Goal: Task Accomplishment & Management: Manage account settings

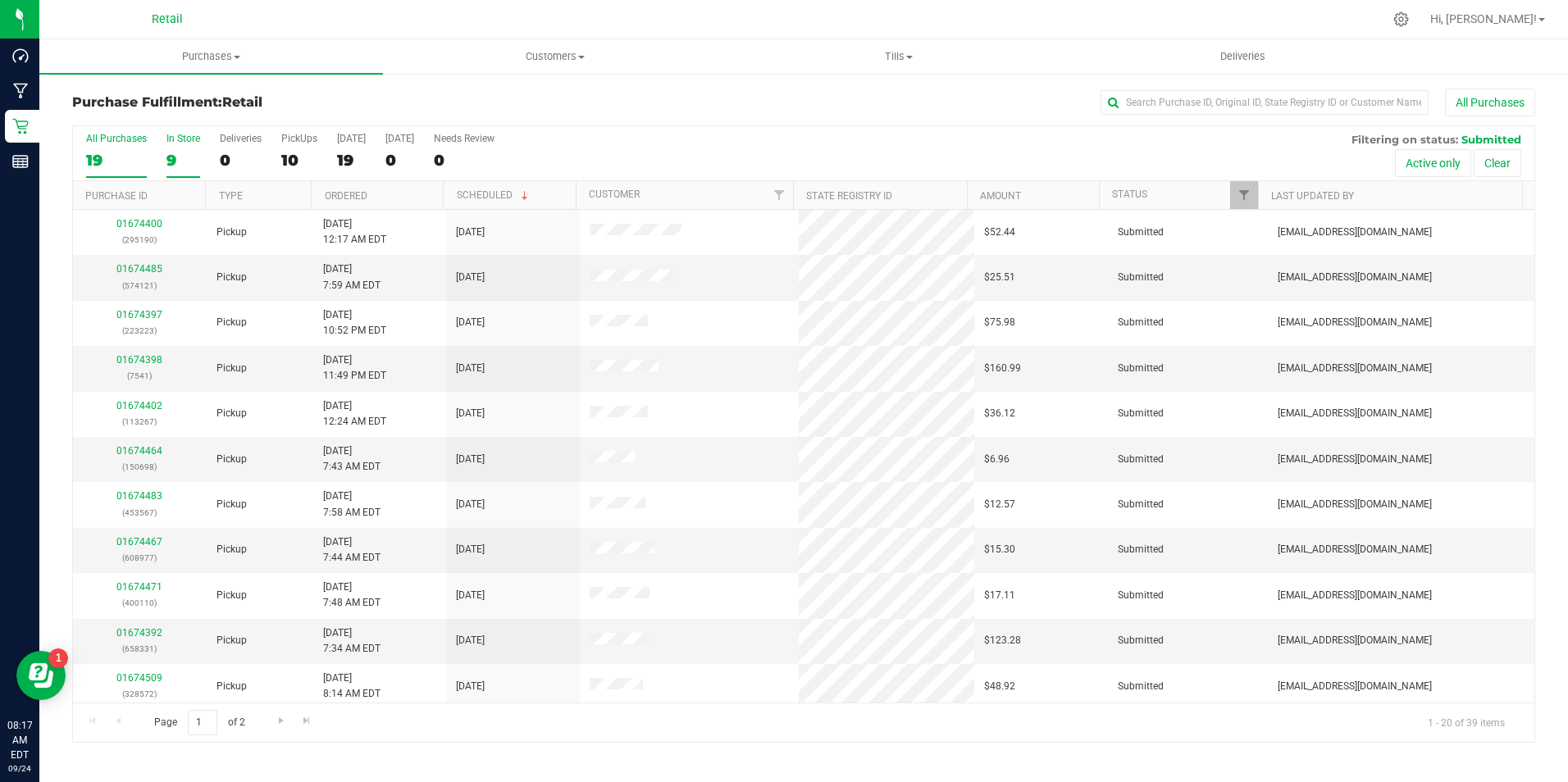
click at [171, 157] on div "9" at bounding box center [183, 159] width 34 height 18
click at [0, 0] on input "In Store 9" at bounding box center [0, 0] width 0 height 0
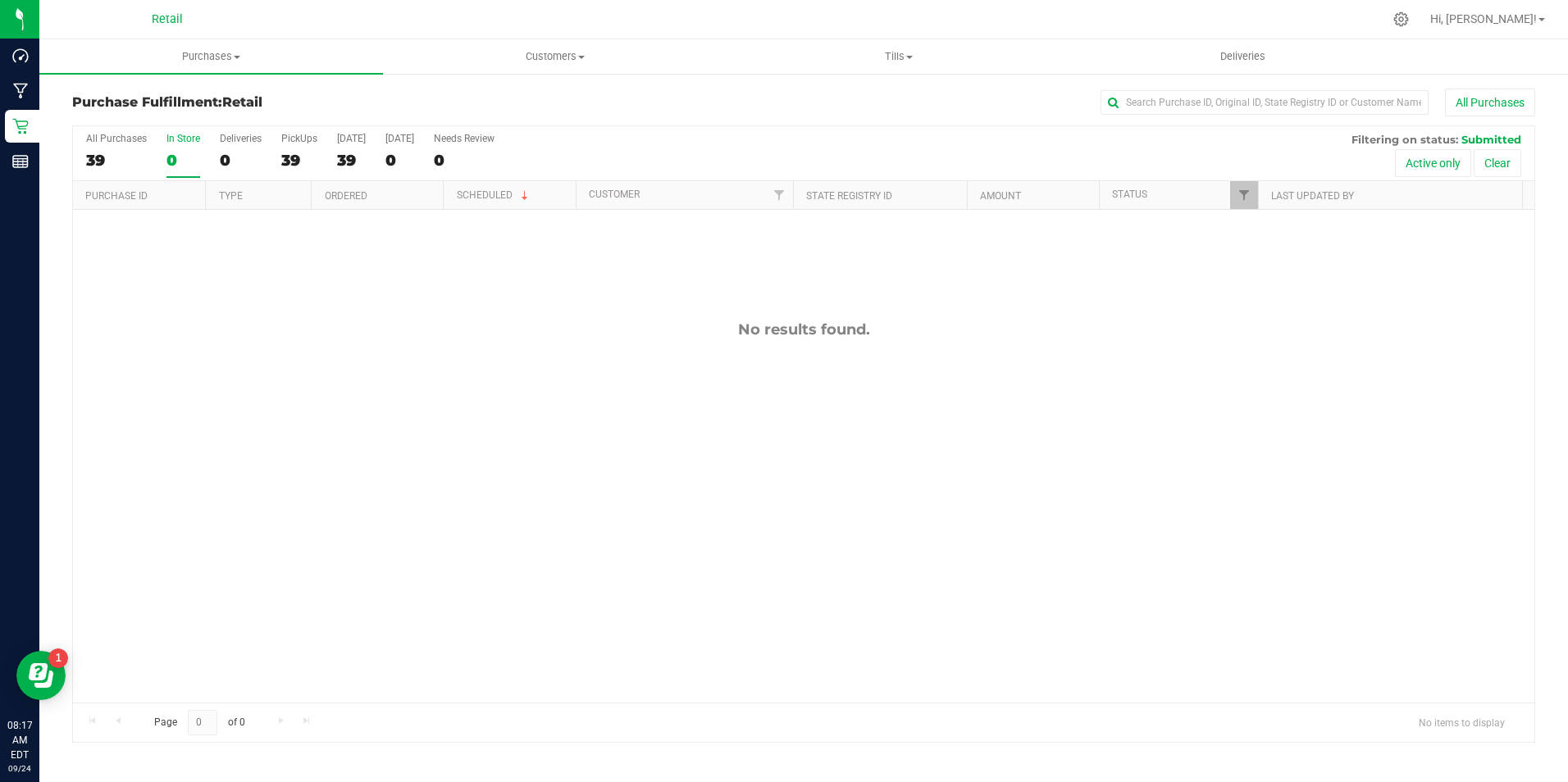
click at [171, 158] on div "0" at bounding box center [183, 159] width 34 height 18
click at [0, 0] on input "In Store 0" at bounding box center [0, 0] width 0 height 0
click at [171, 158] on div "0" at bounding box center [183, 159] width 34 height 18
click at [0, 0] on input "In Store 0" at bounding box center [0, 0] width 0 height 0
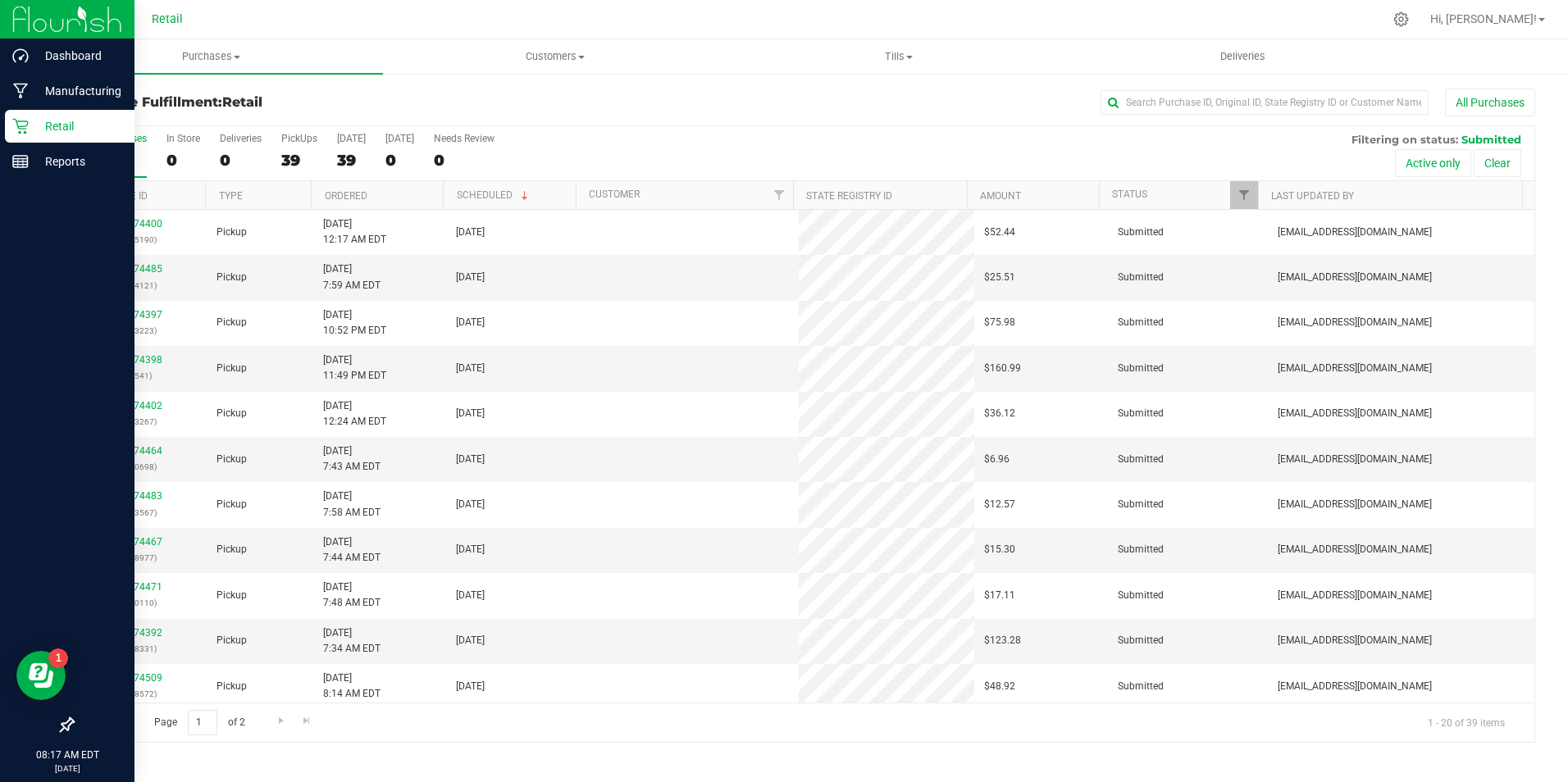
drag, startPoint x: 25, startPoint y: 125, endPoint x: 61, endPoint y: 126, distance: 36.0
click at [25, 125] on icon at bounding box center [20, 126] width 17 height 17
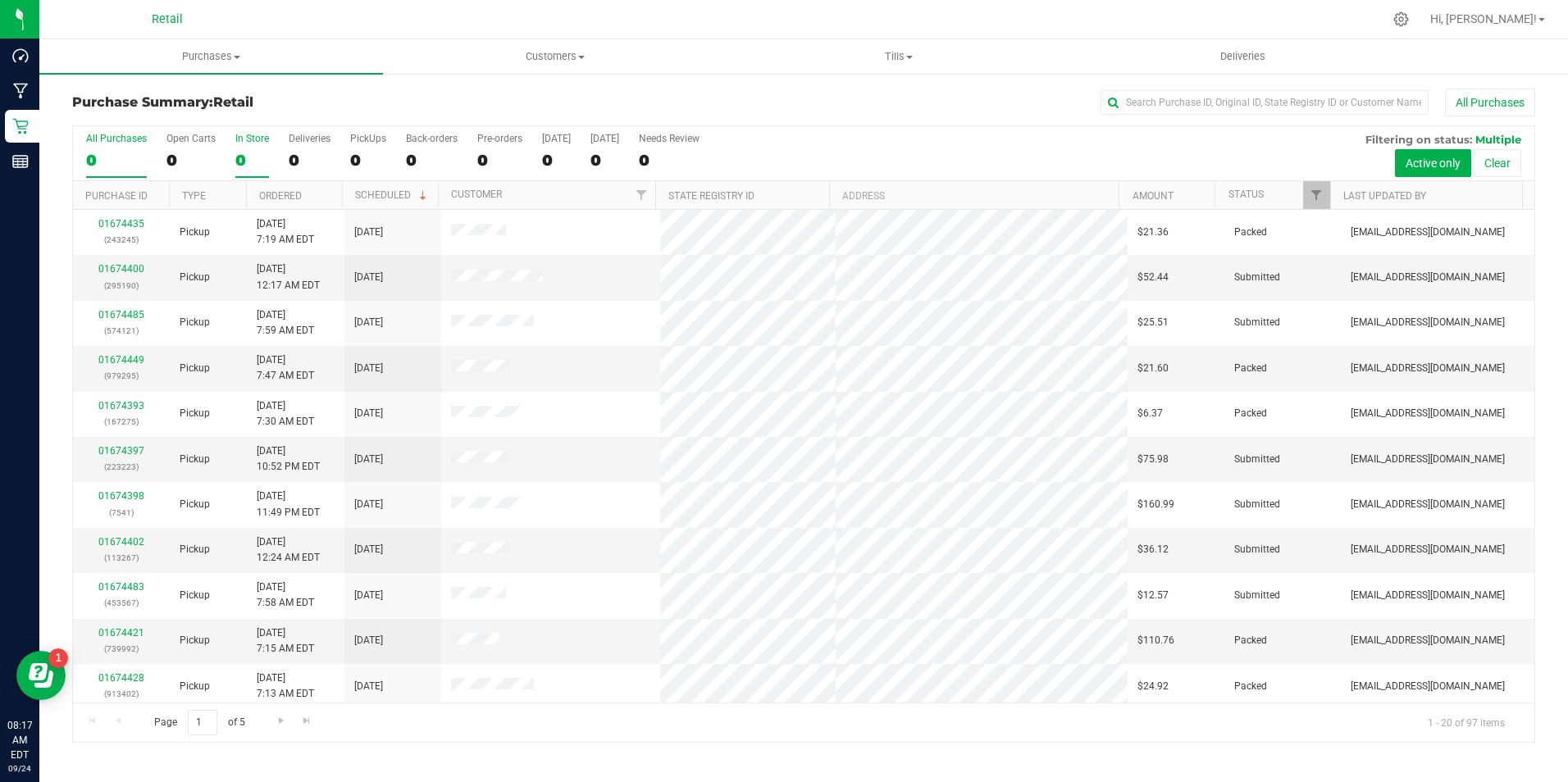
click at [245, 170] on label "In Store 0" at bounding box center [252, 155] width 34 height 45
click at [0, 0] on input "In Store 0" at bounding box center [0, 0] width 0 height 0
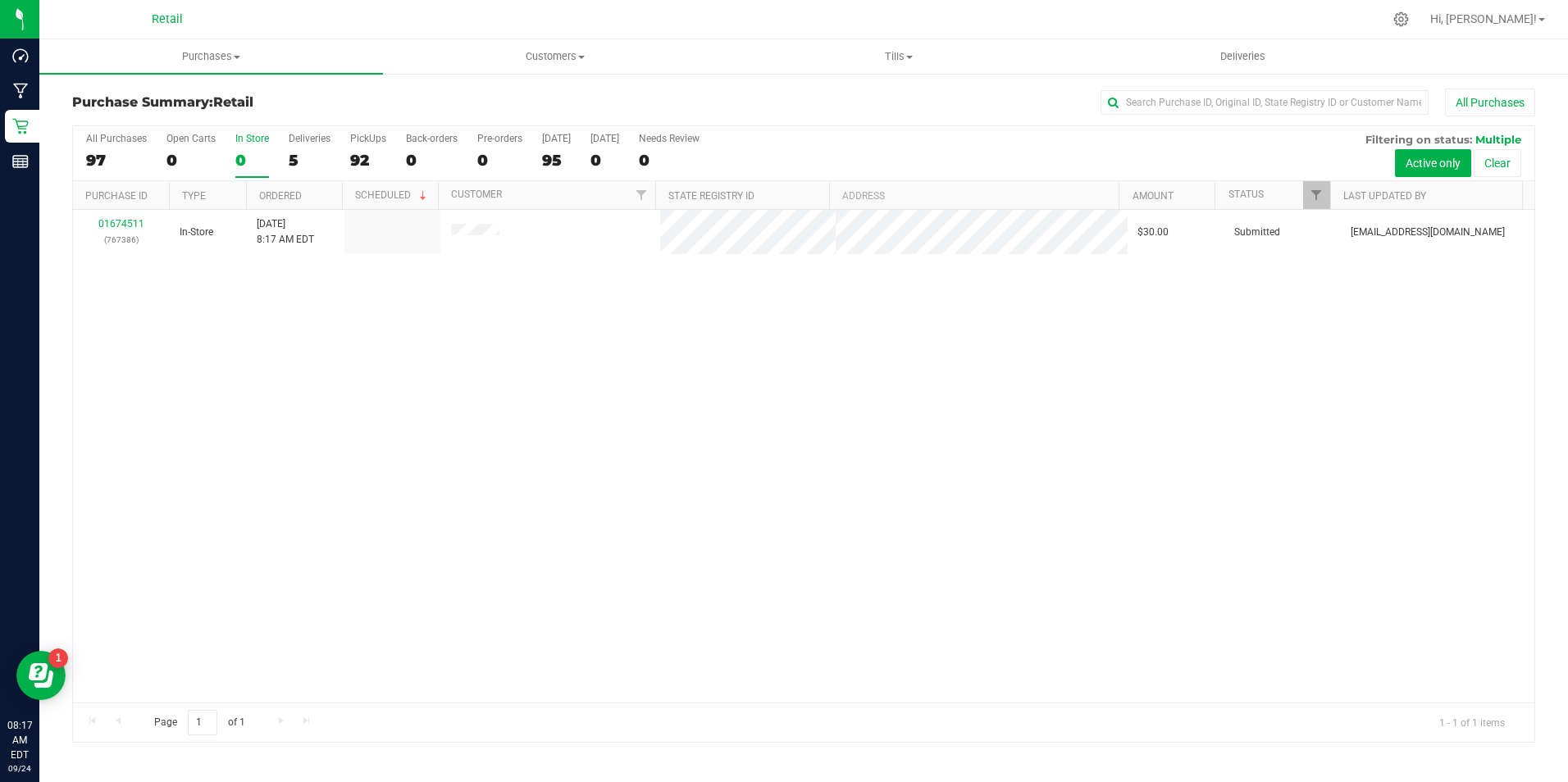
click at [249, 164] on div "0" at bounding box center [252, 159] width 34 height 18
click at [0, 0] on input "In Store 0" at bounding box center [0, 0] width 0 height 0
click at [183, 153] on div "0" at bounding box center [190, 159] width 50 height 18
click at [0, 0] on input "Open Carts 0" at bounding box center [0, 0] width 0 height 0
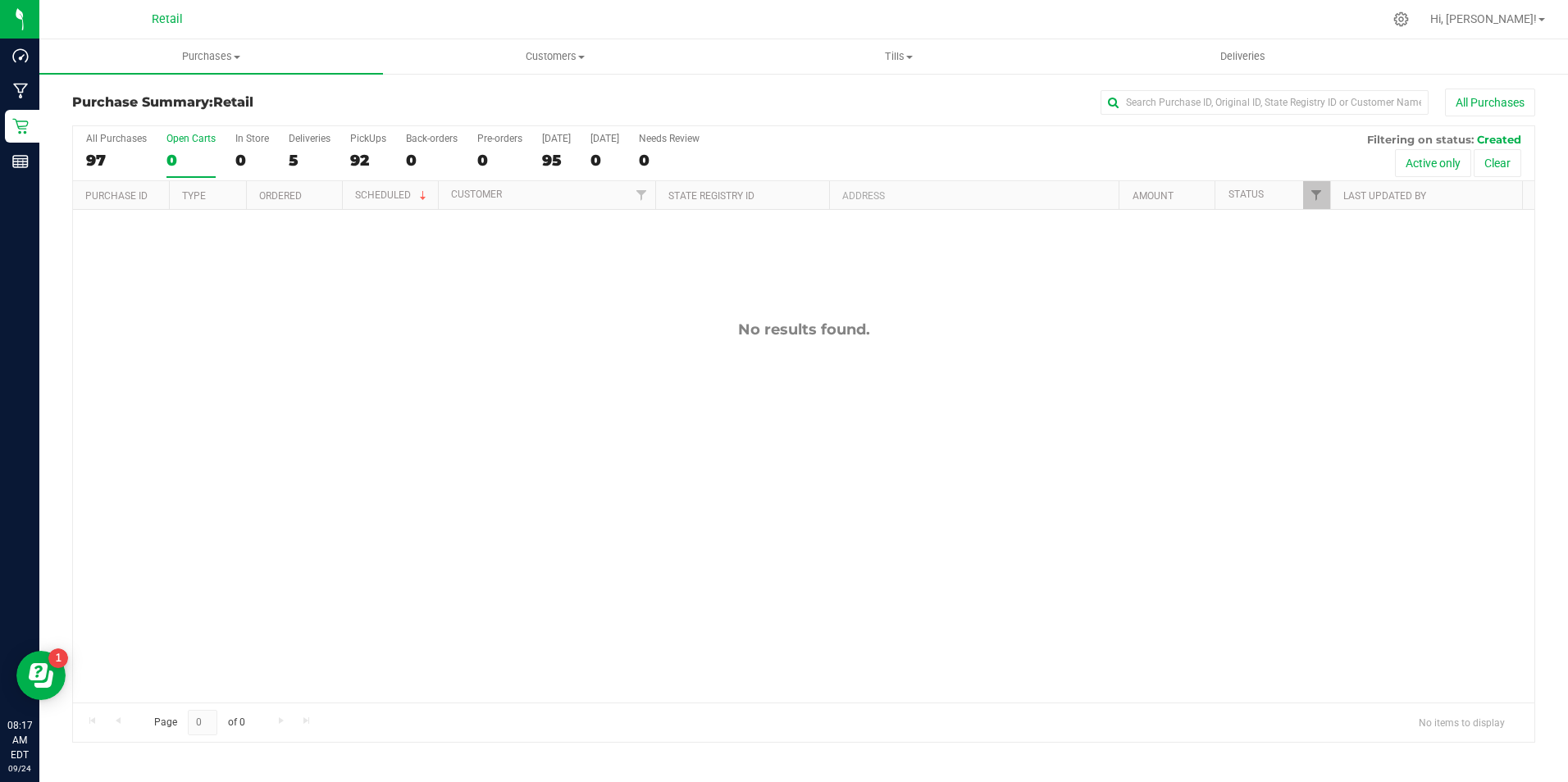
click at [230, 157] on div "All Purchases 97 Open Carts 0 In Store 0 Deliveries 5 PickUps 92 Back-orders 0 …" at bounding box center [803, 153] width 1461 height 55
drag, startPoint x: 230, startPoint y: 157, endPoint x: 241, endPoint y: 154, distance: 11.4
click at [241, 154] on div "0" at bounding box center [252, 159] width 34 height 18
click at [0, 0] on input "In Store 0" at bounding box center [0, 0] width 0 height 0
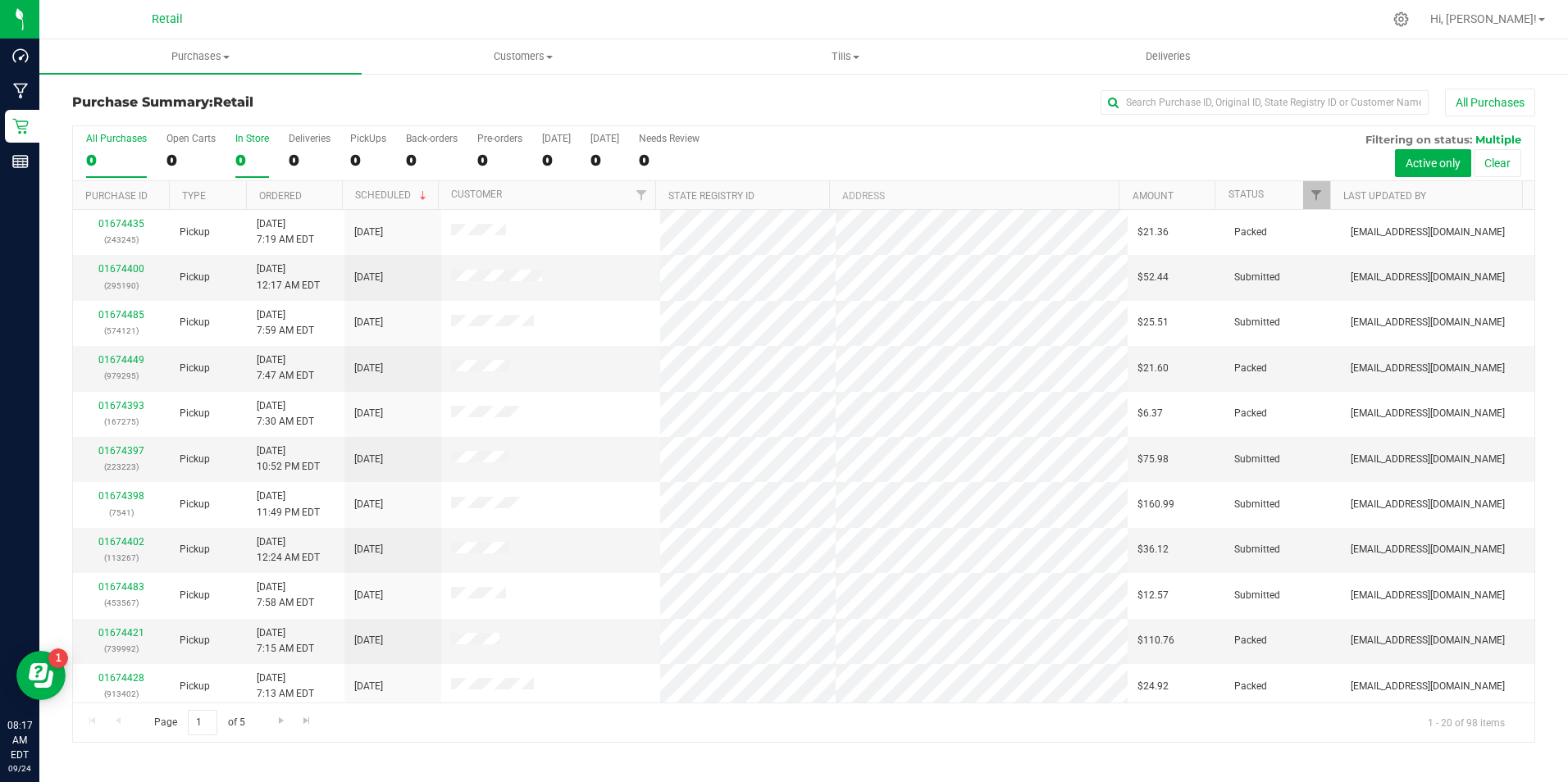
click at [251, 153] on div "0" at bounding box center [252, 159] width 34 height 18
click at [0, 0] on input "In Store 0" at bounding box center [0, 0] width 0 height 0
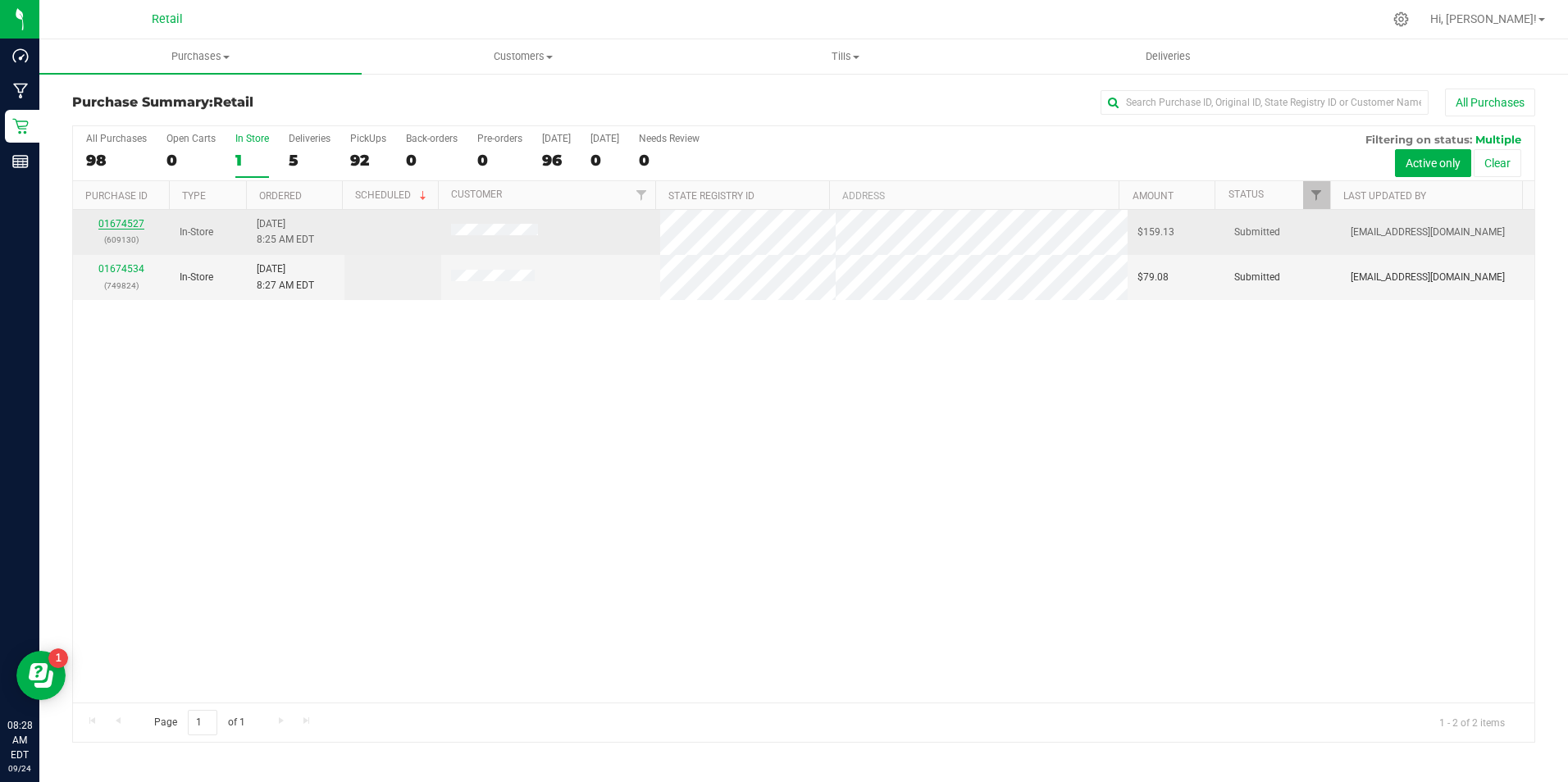
click at [133, 221] on link "01674527" at bounding box center [120, 223] width 46 height 12
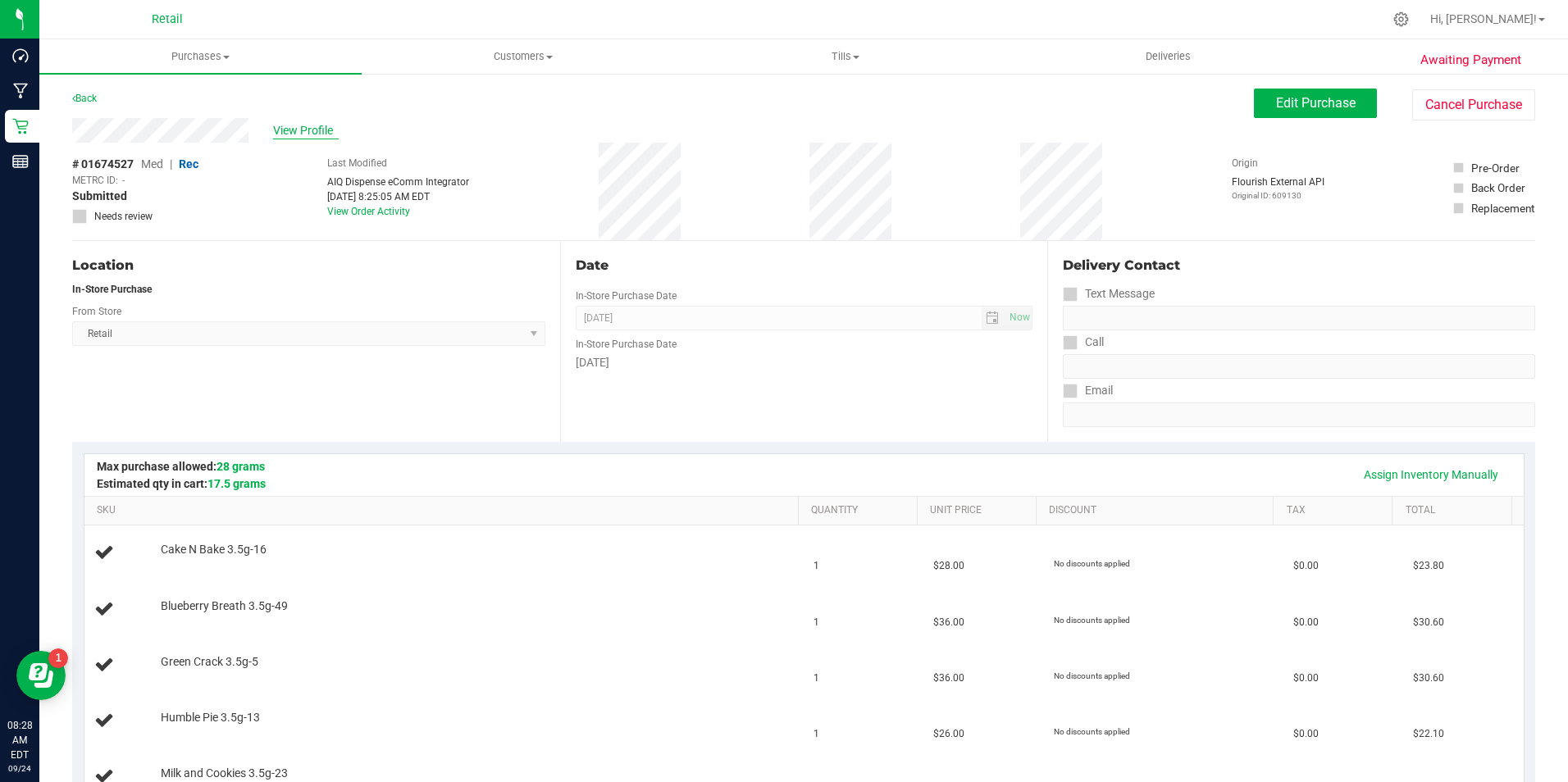
click at [324, 125] on span "View Profile" at bounding box center [306, 131] width 66 height 17
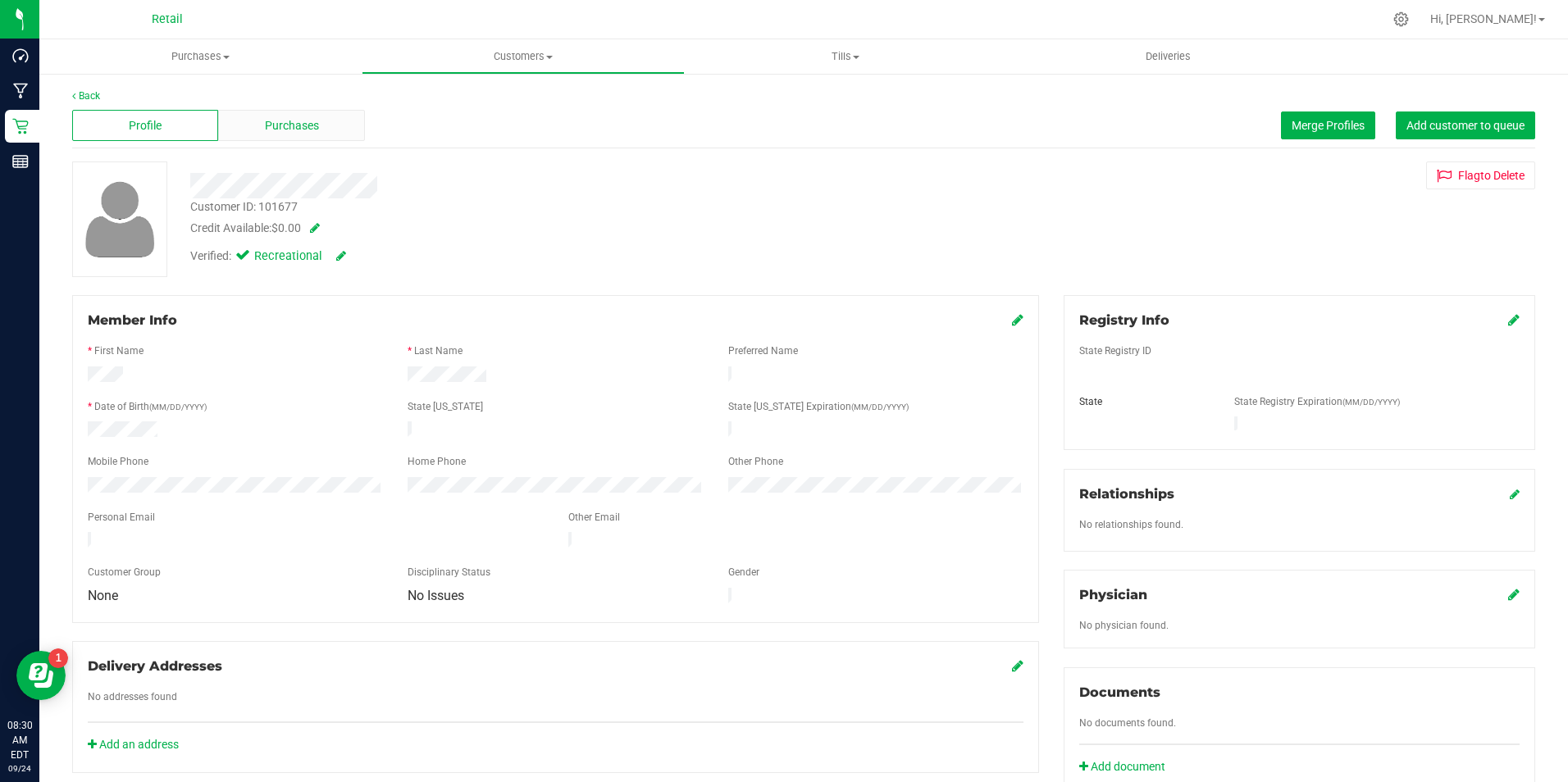
click at [308, 139] on div "Purchases" at bounding box center [290, 125] width 146 height 31
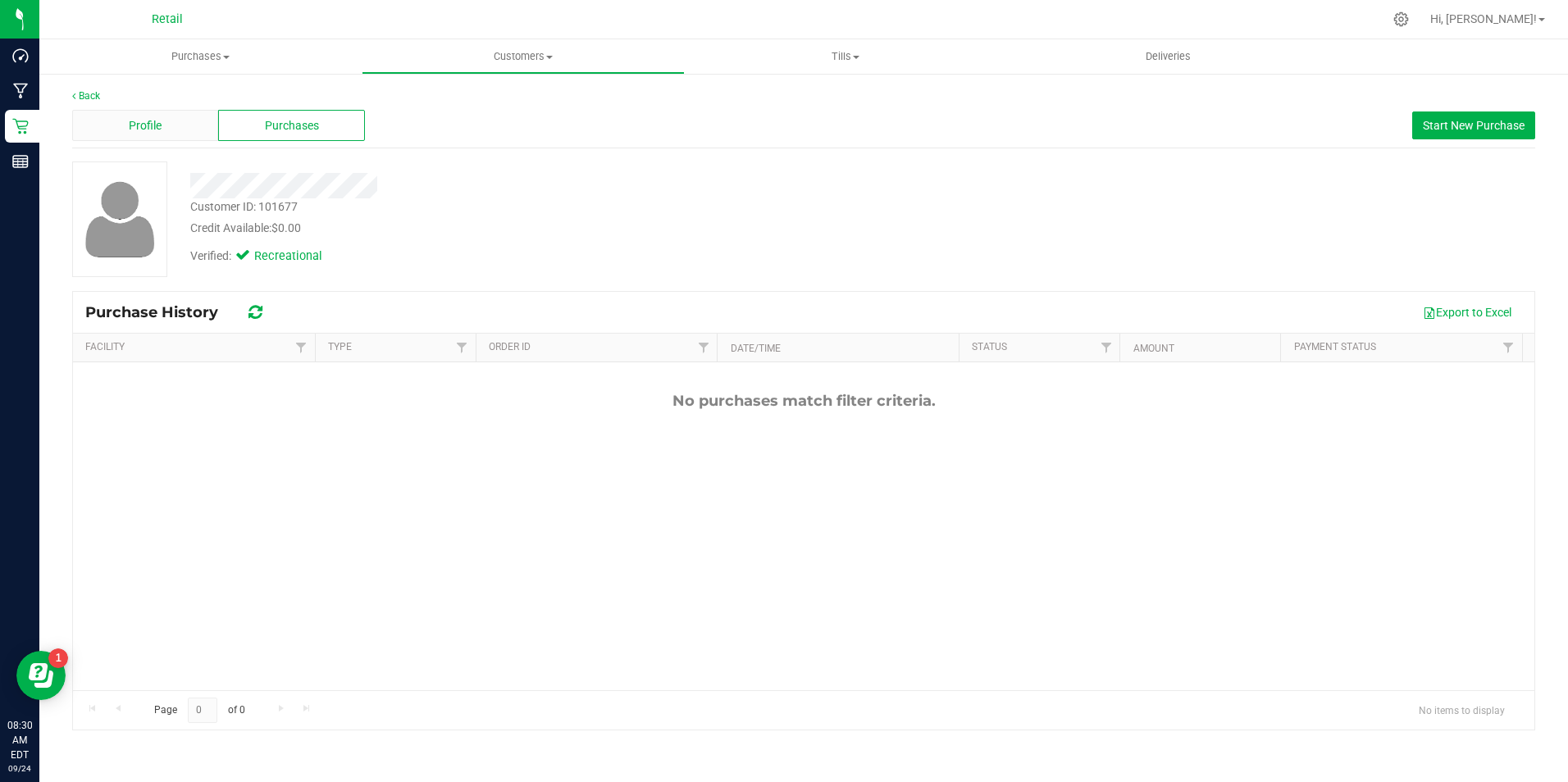
click at [126, 138] on div "Profile" at bounding box center [145, 125] width 146 height 31
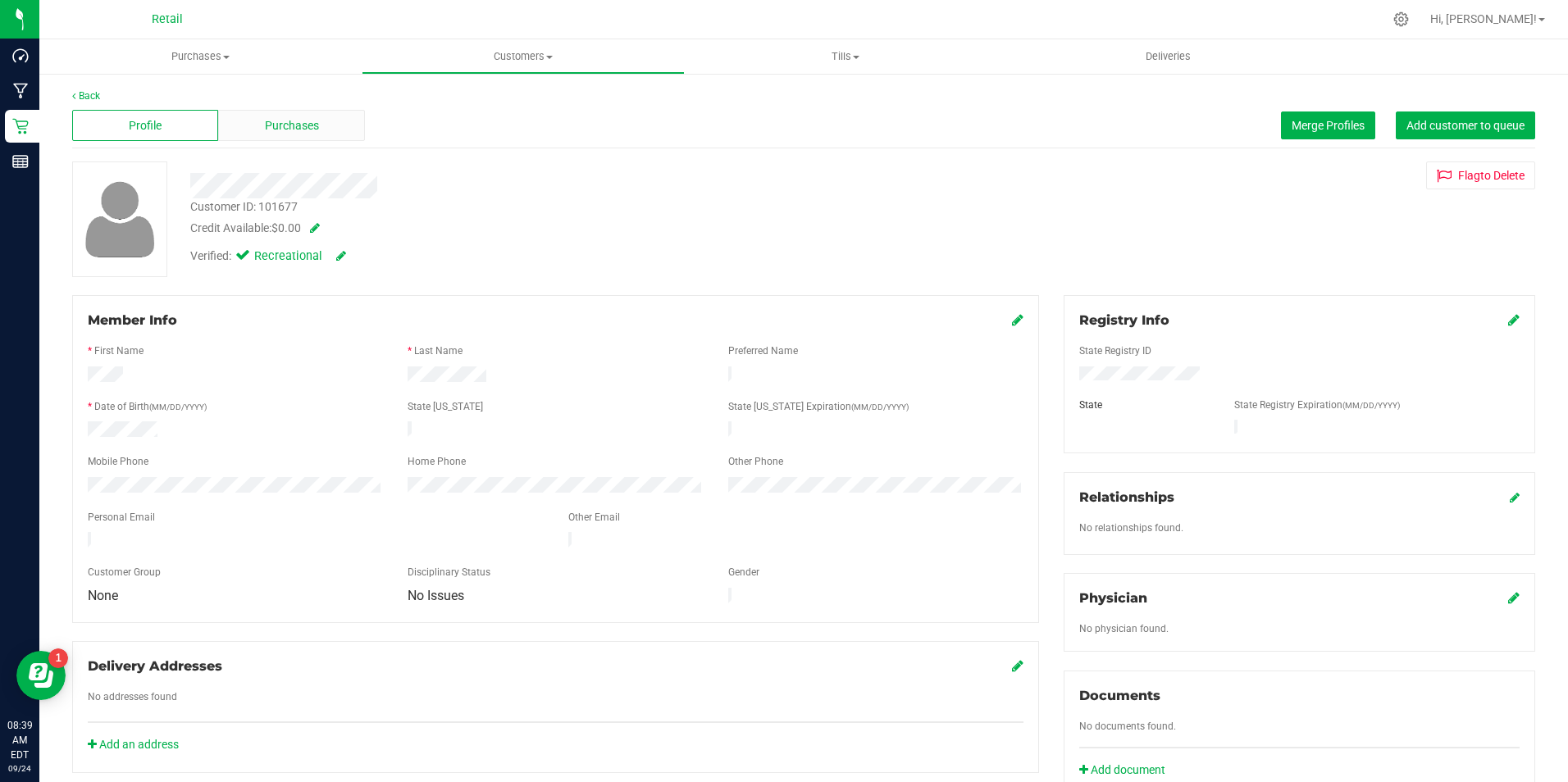
click at [324, 136] on div "Purchases" at bounding box center [290, 125] width 146 height 31
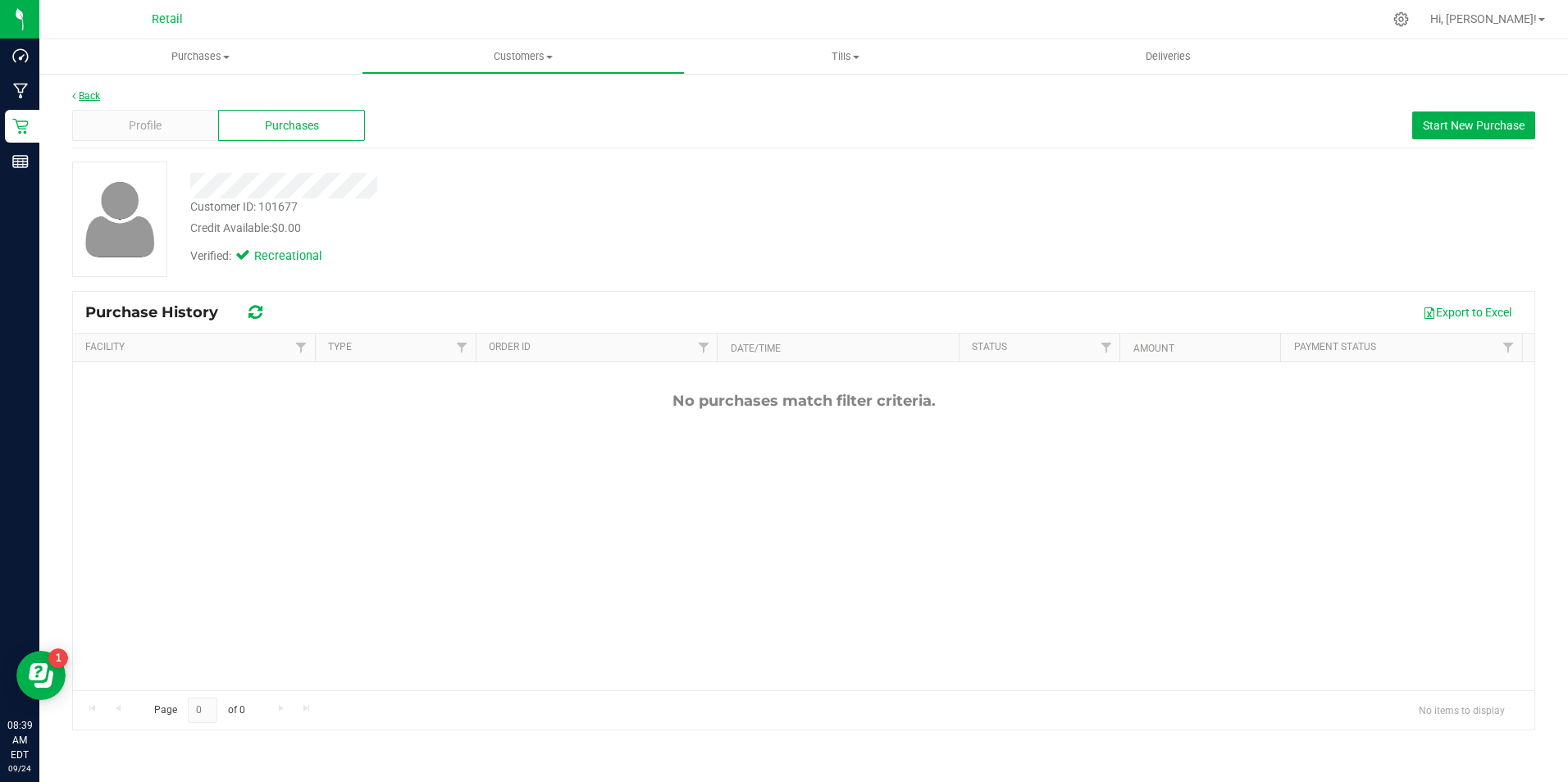
click at [81, 100] on link "Back" at bounding box center [85, 96] width 28 height 12
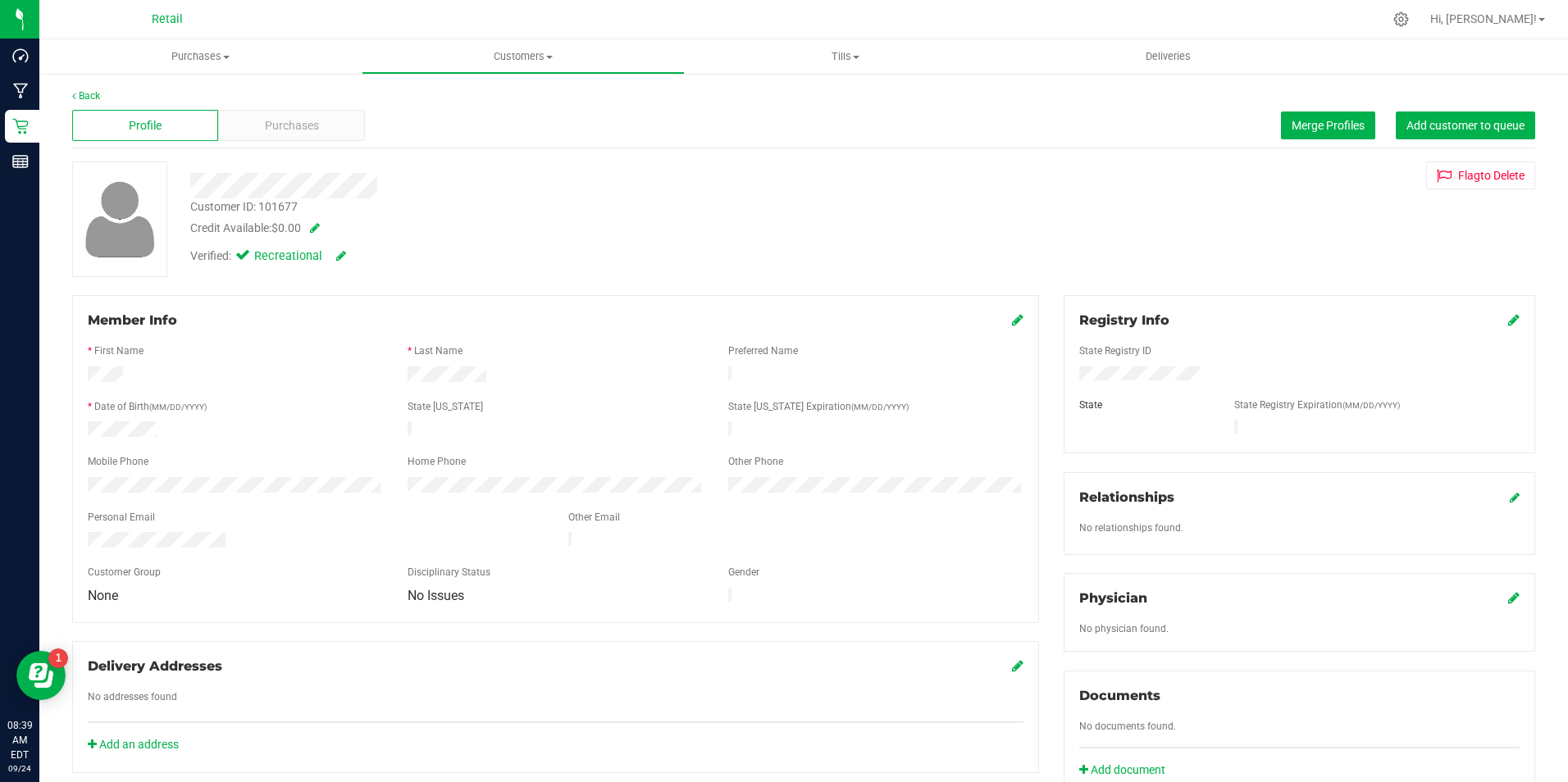
click at [40, 126] on div "Back Profile Purchases Merge Profiles Add customer to queue Customer ID: 101677…" at bounding box center [803, 628] width 1528 height 1112
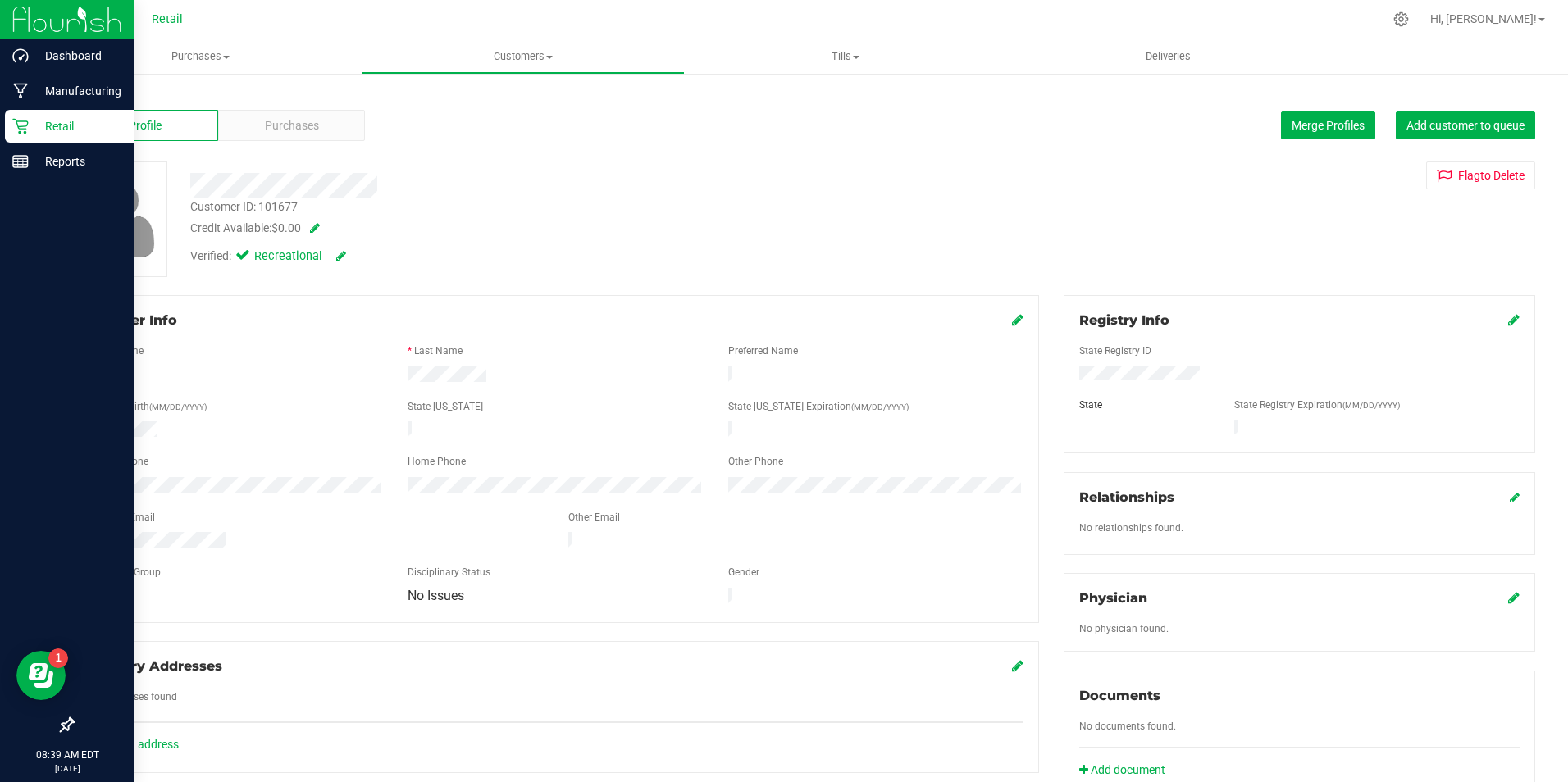
click at [22, 131] on icon at bounding box center [20, 126] width 17 height 17
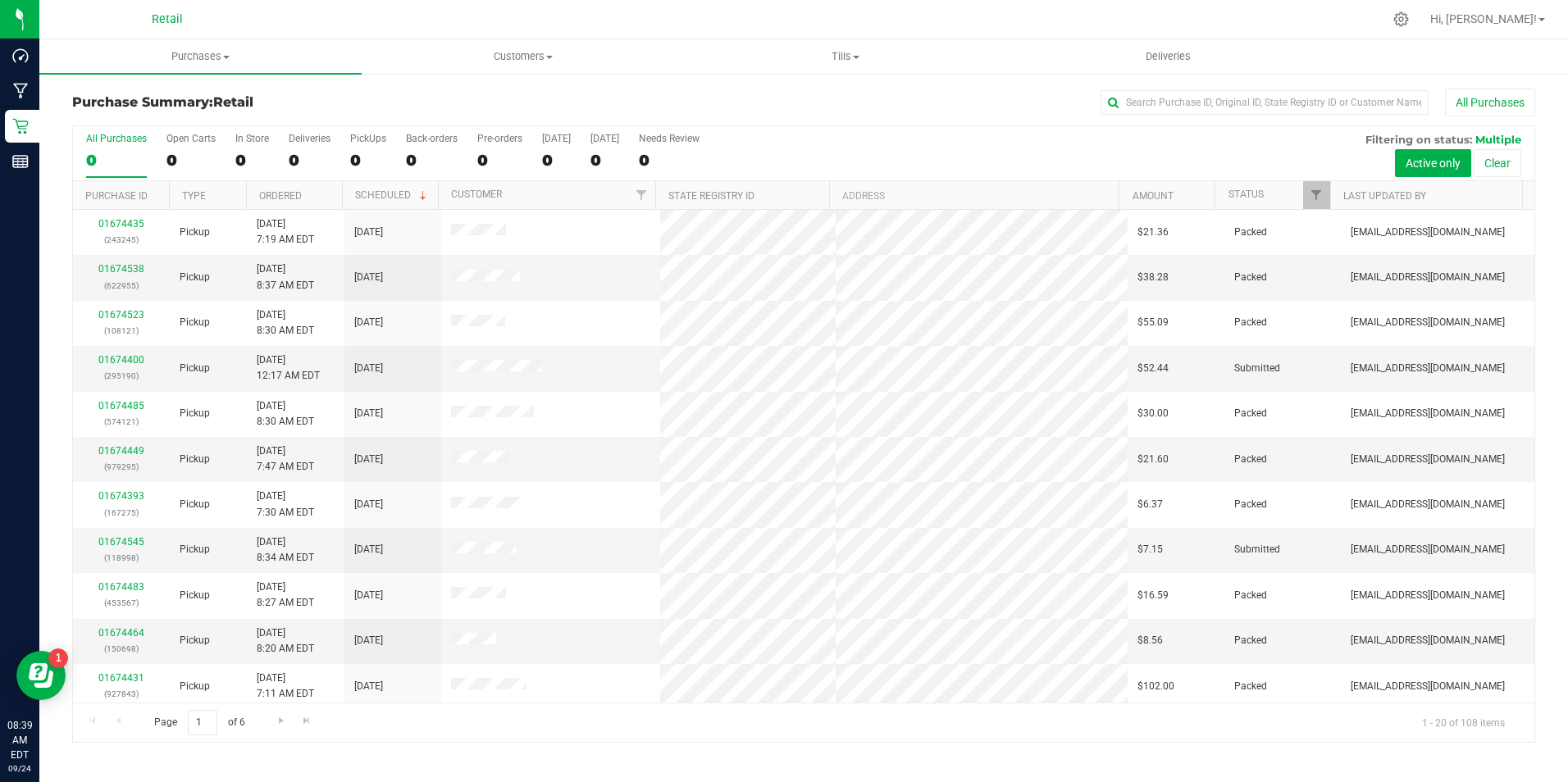
click at [232, 148] on div "All Purchases 0 Open Carts 0 In Store 0 Deliveries 0 PickUps 0 Back-orders 0 Pr…" at bounding box center [803, 153] width 1461 height 55
click at [247, 161] on div "0" at bounding box center [252, 159] width 34 height 18
click at [0, 0] on input "In Store 0" at bounding box center [0, 0] width 0 height 0
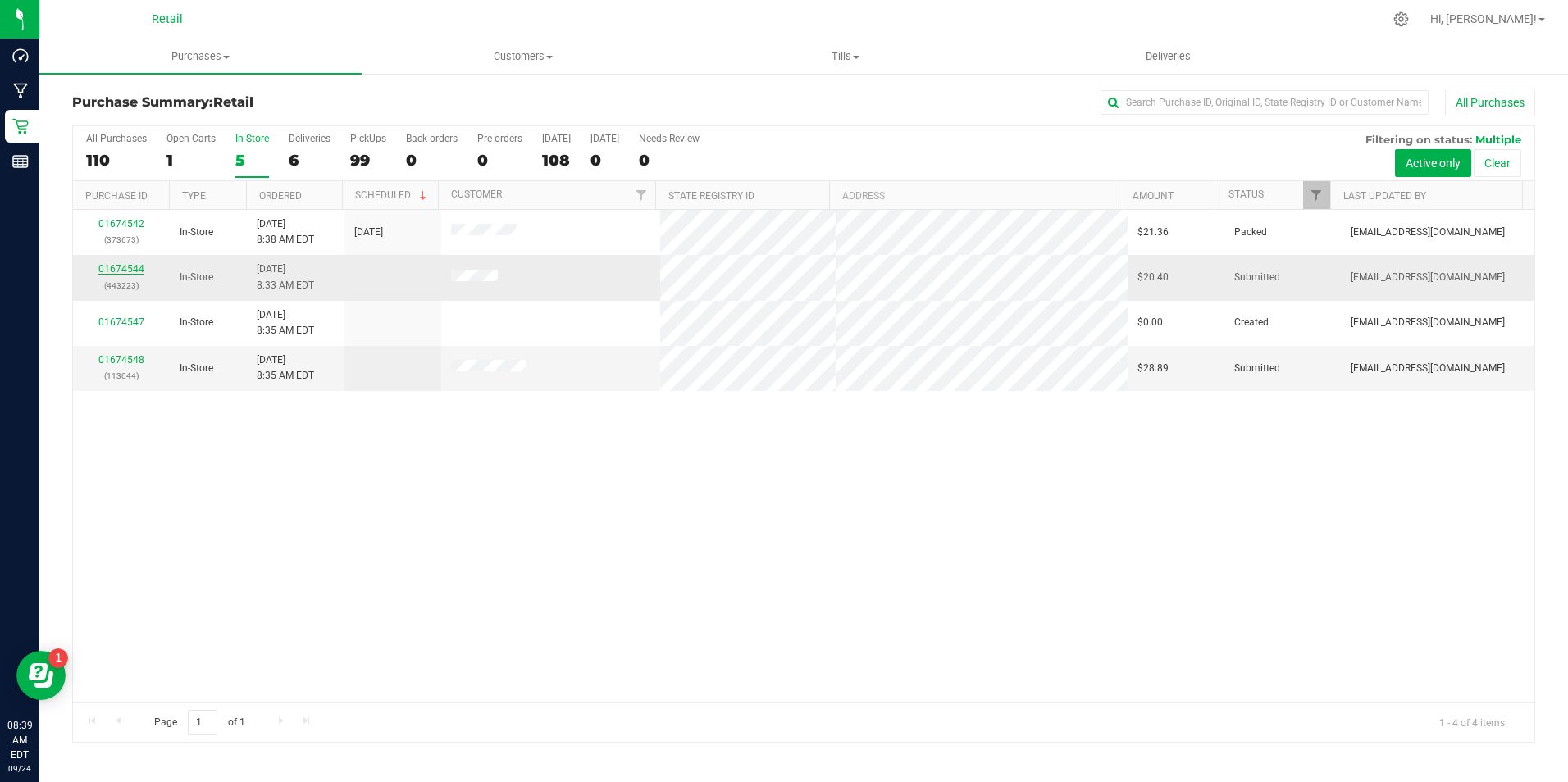
click at [139, 270] on link "01674544" at bounding box center [120, 269] width 46 height 12
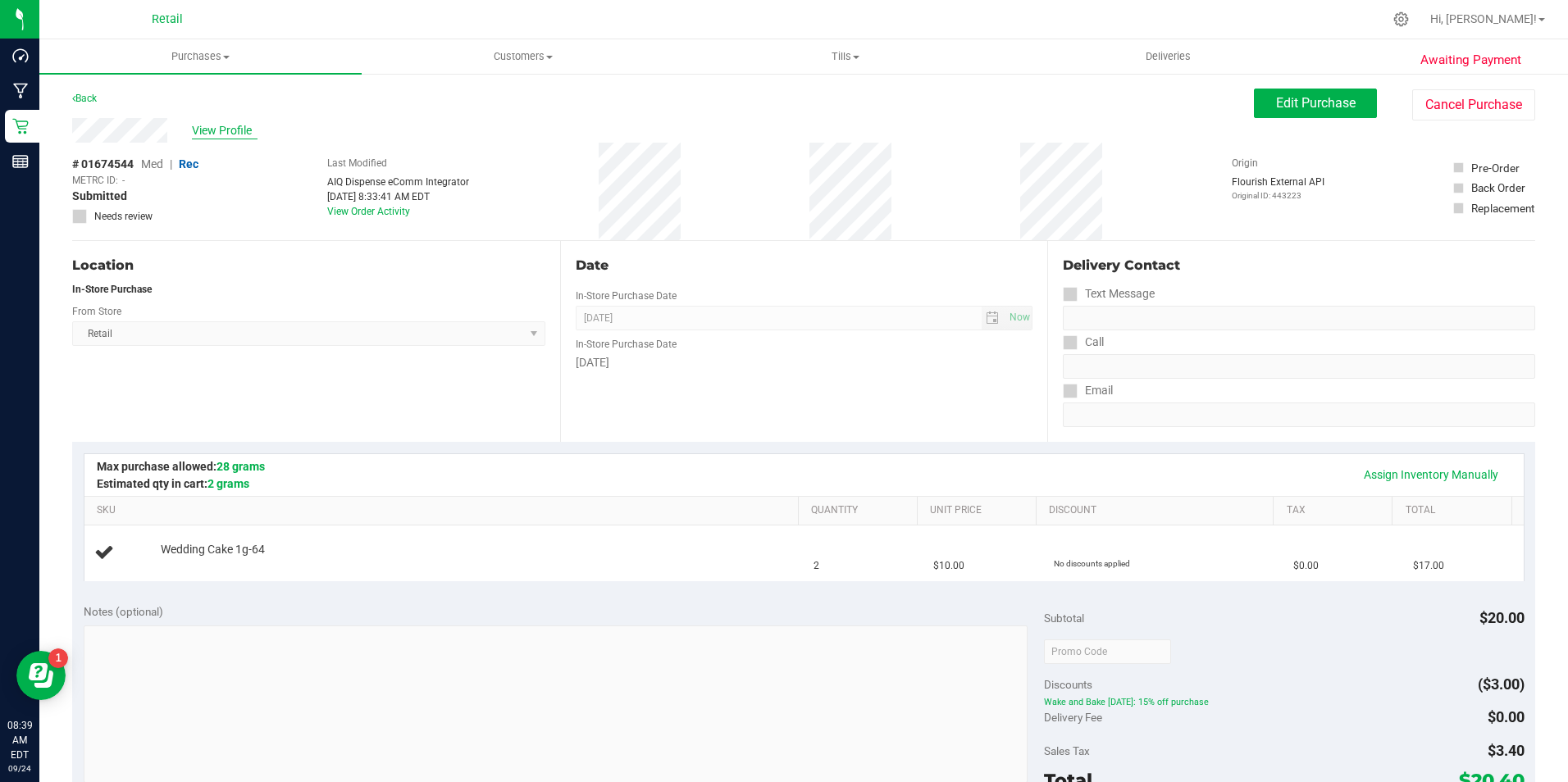
click at [250, 127] on span "View Profile" at bounding box center [224, 131] width 66 height 17
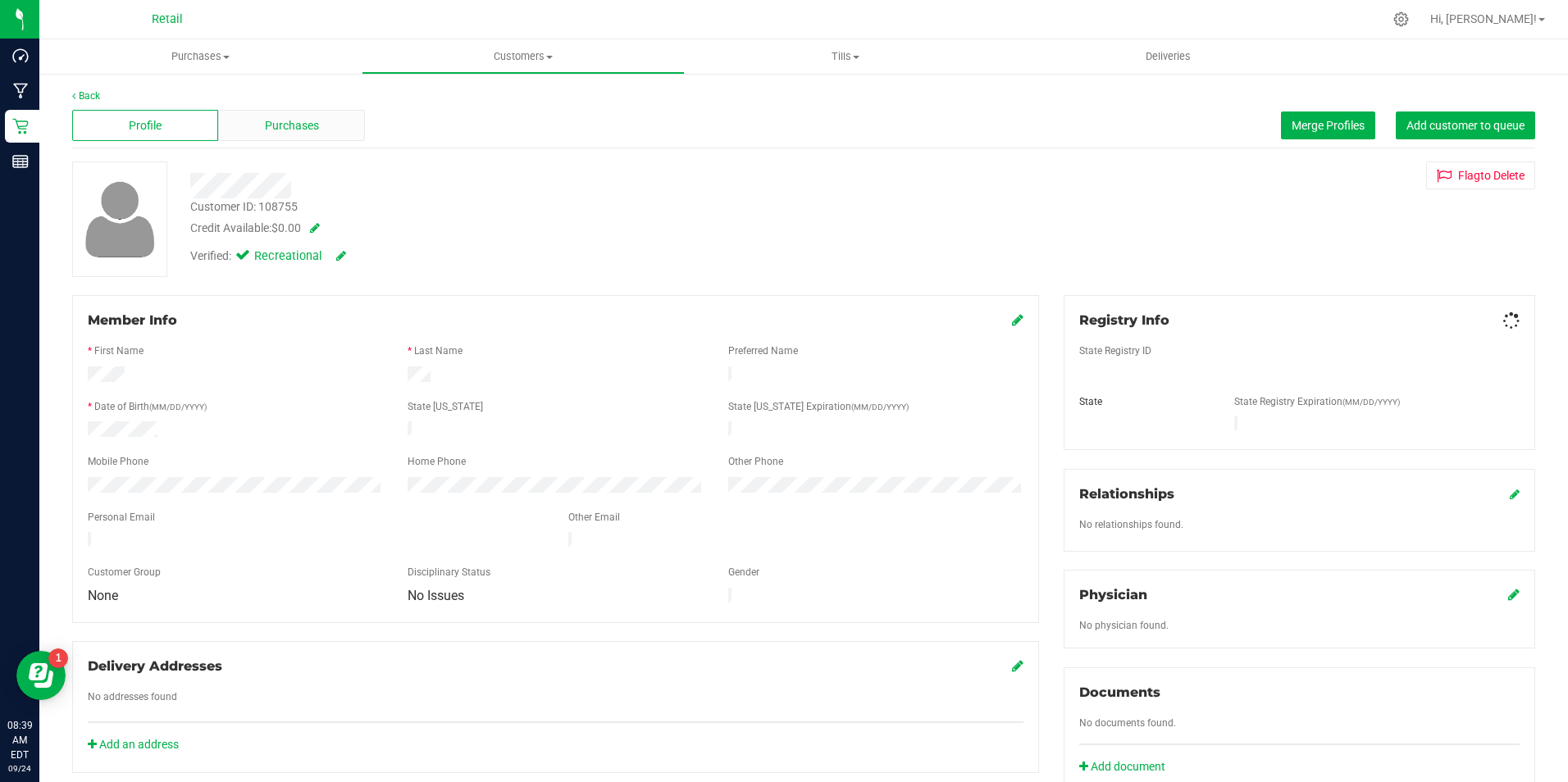
click at [336, 129] on div "Purchases" at bounding box center [290, 125] width 146 height 31
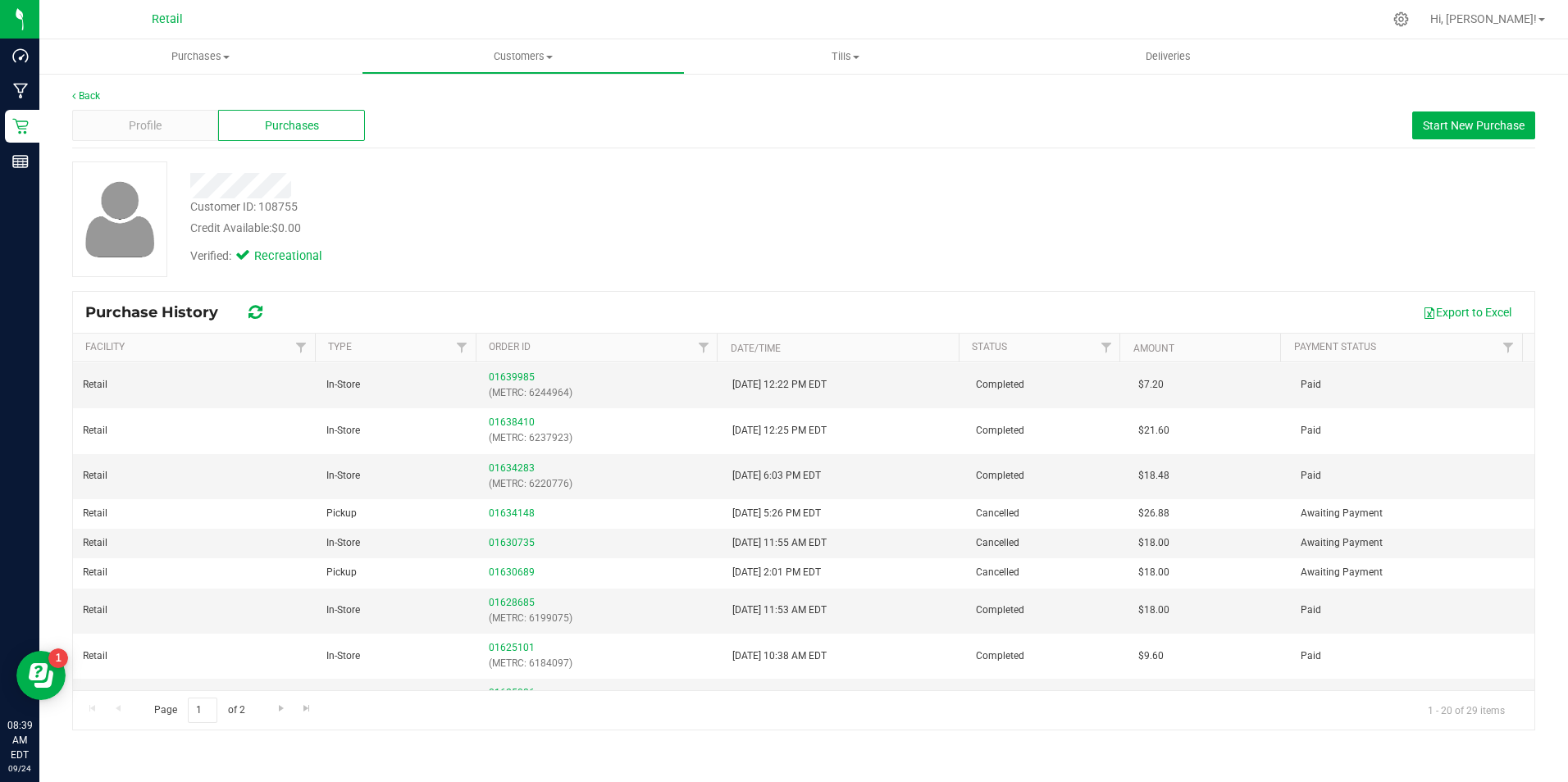
scroll to position [438, 0]
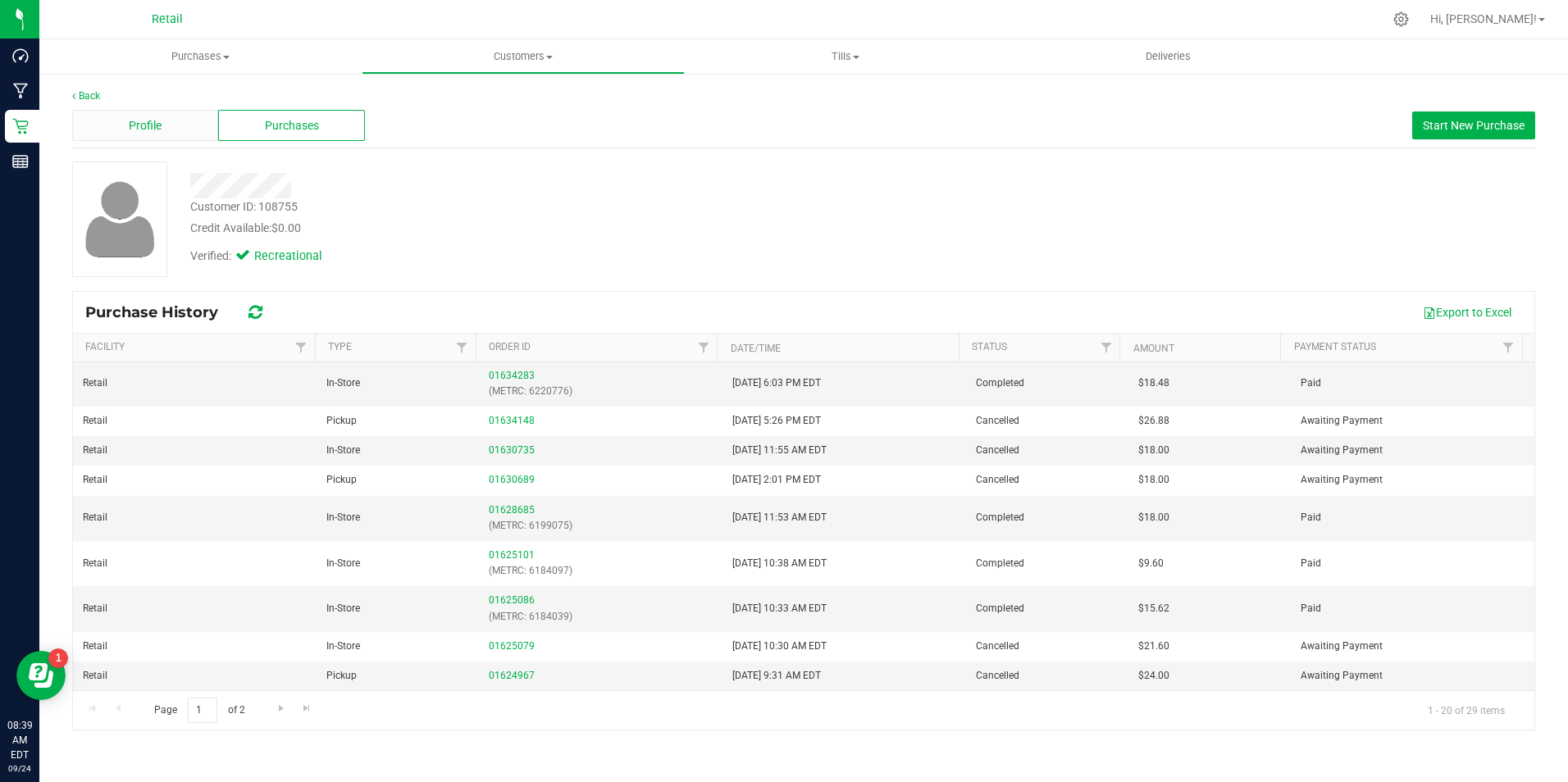
click at [164, 116] on div "Profile" at bounding box center [145, 125] width 146 height 31
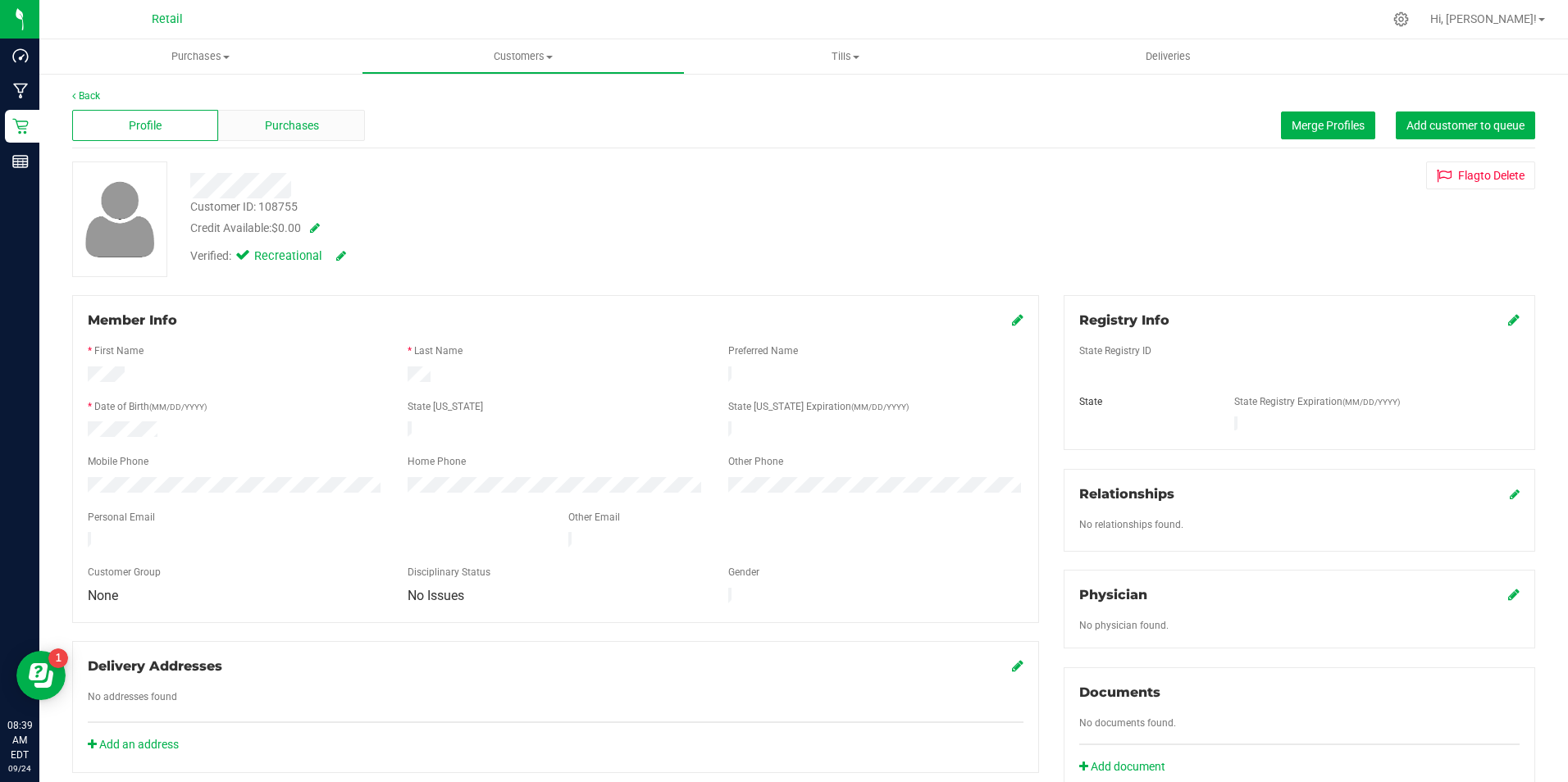
click at [294, 127] on span "Purchases" at bounding box center [292, 126] width 54 height 17
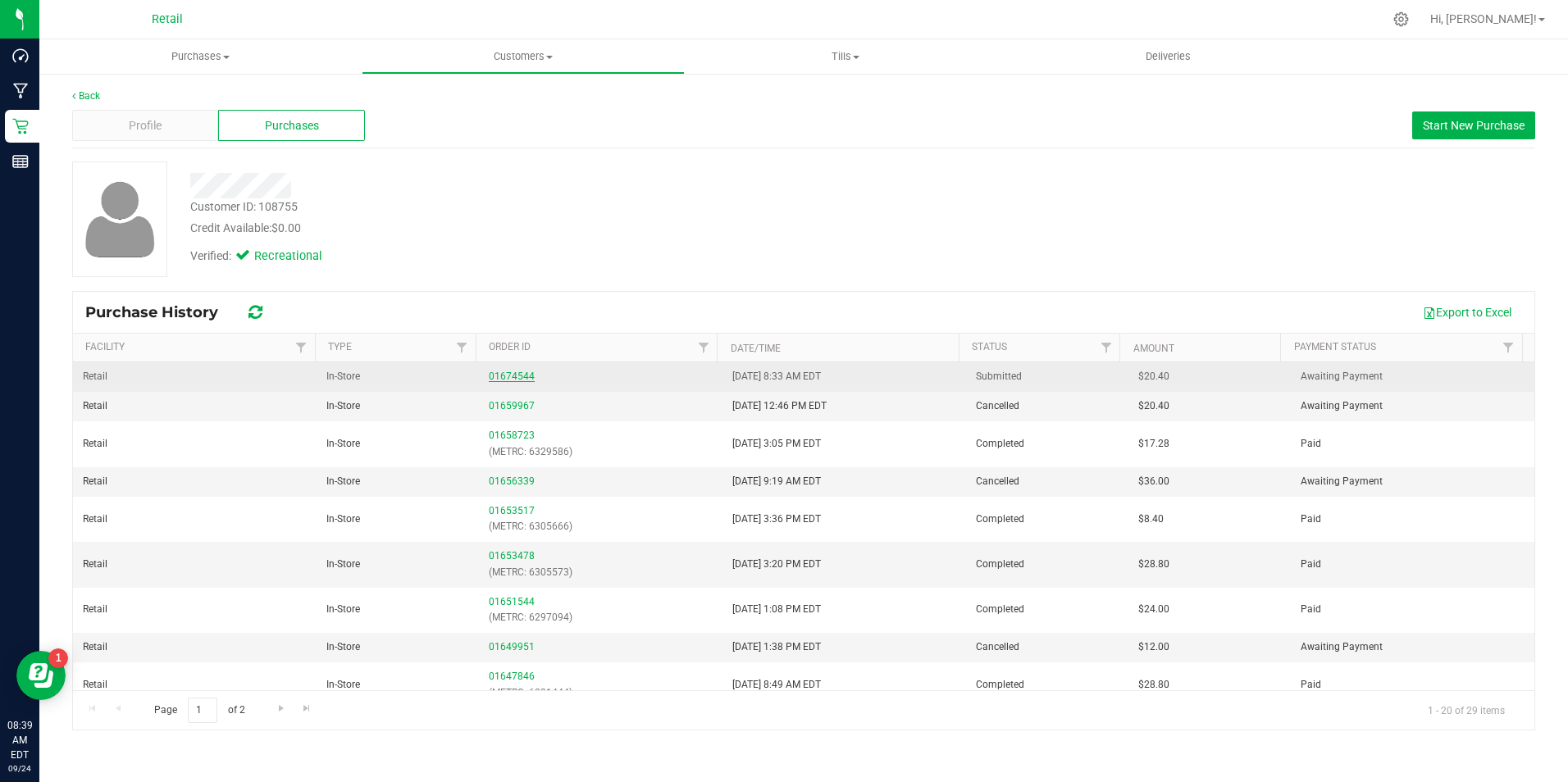
click at [500, 375] on link "01674544" at bounding box center [511, 376] width 46 height 12
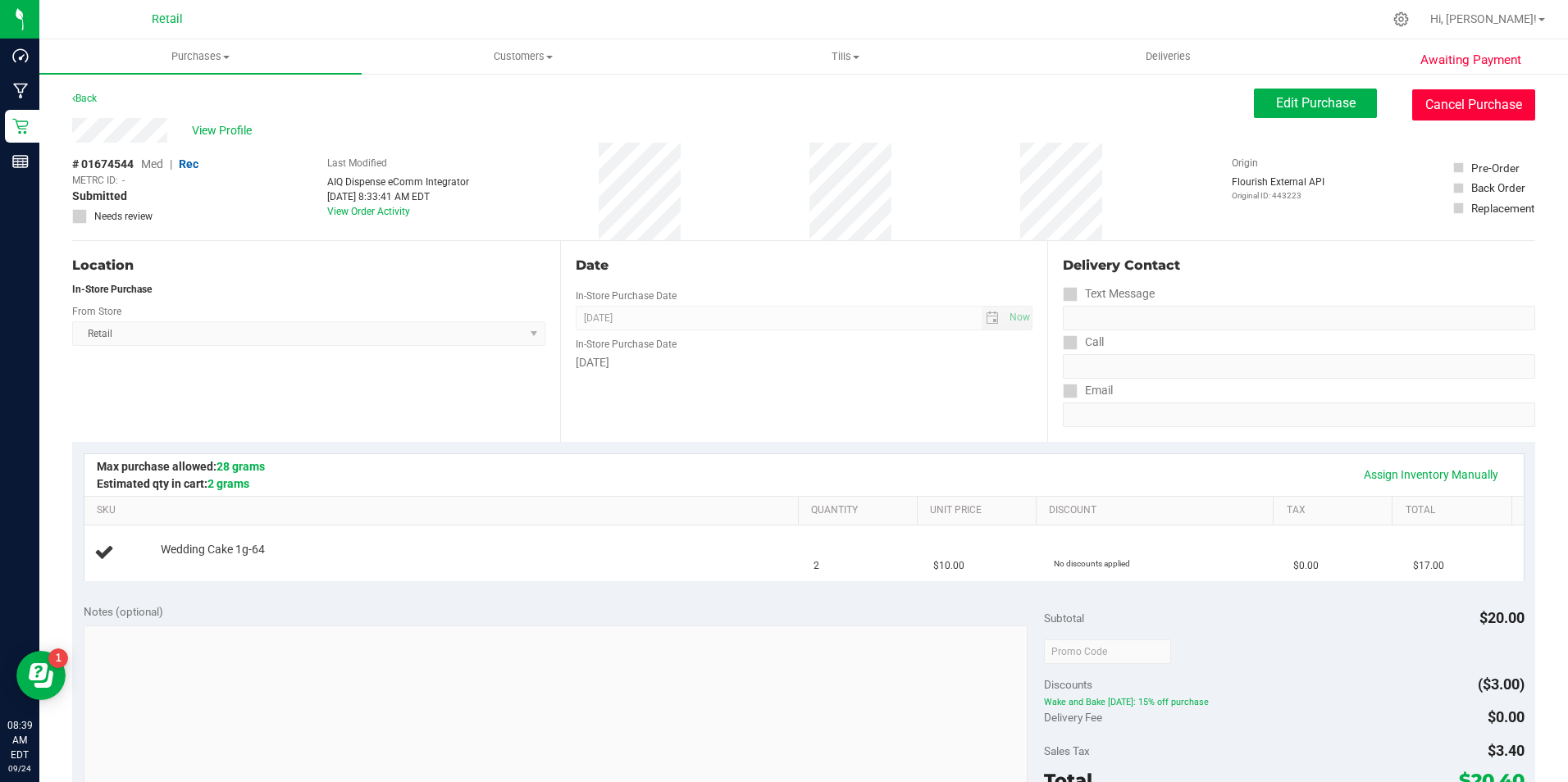
click at [1469, 113] on button "Cancel Purchase" at bounding box center [1473, 105] width 123 height 31
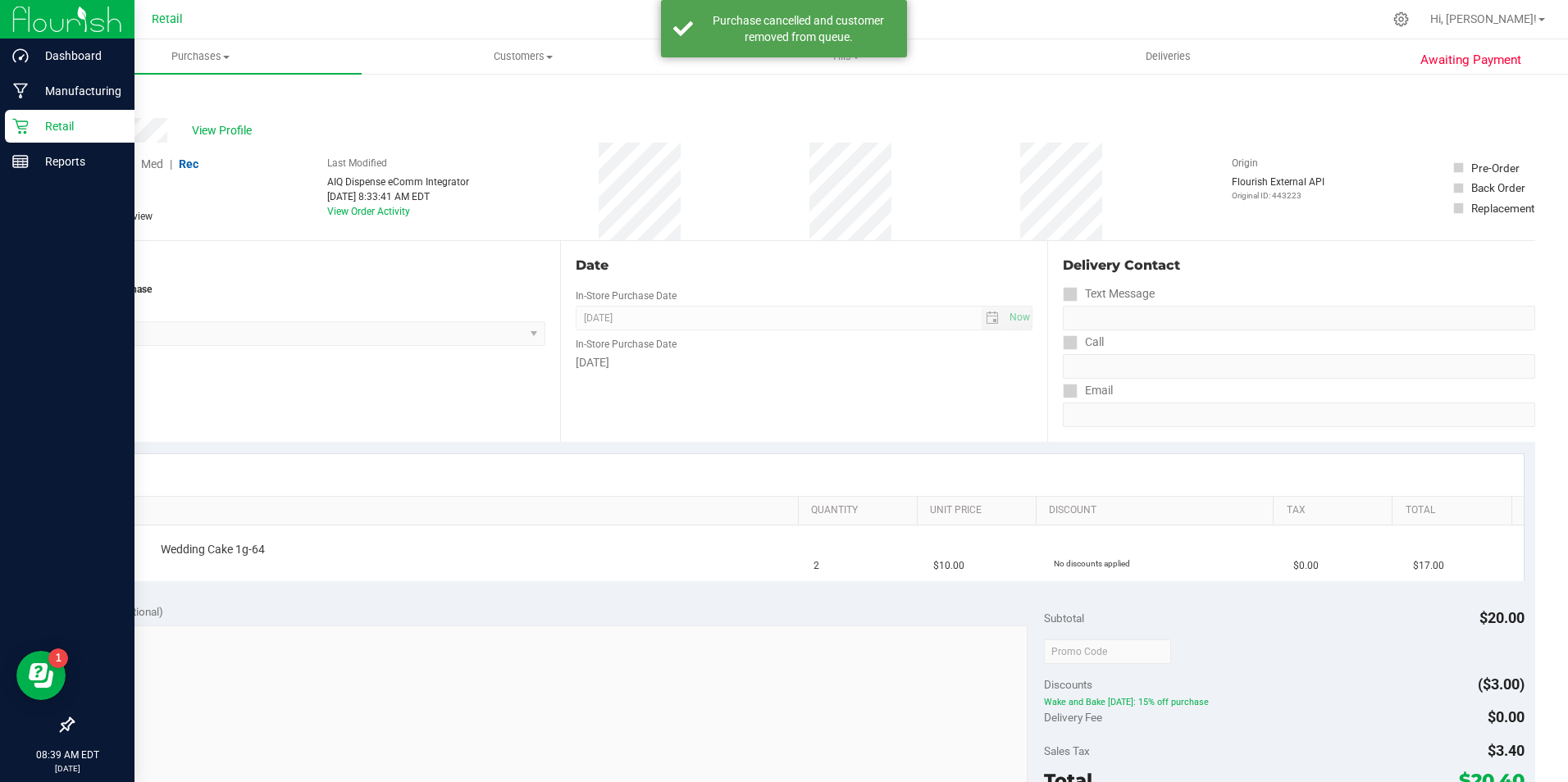
click at [9, 128] on div "Retail" at bounding box center [69, 126] width 129 height 33
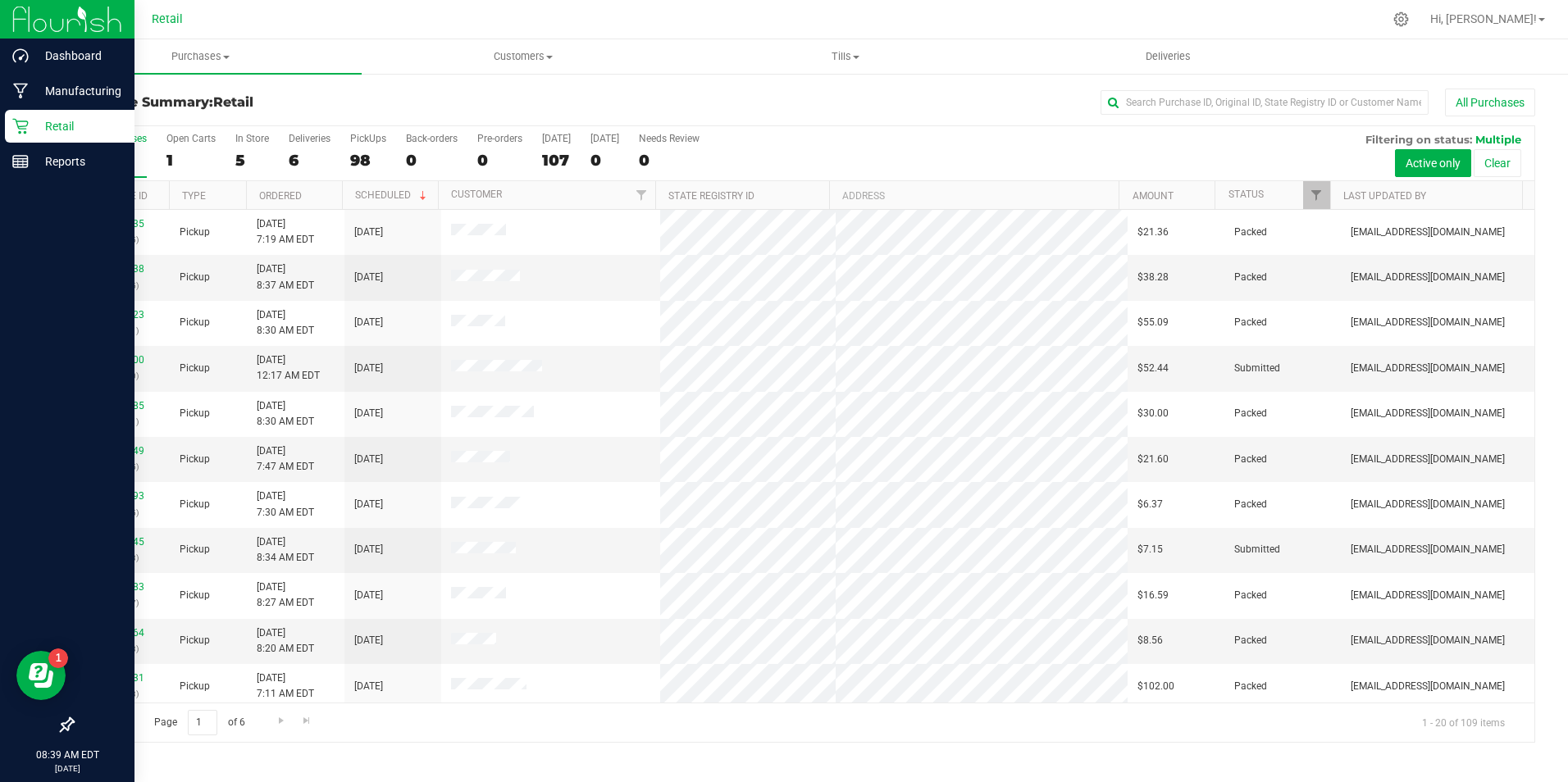
click at [19, 125] on icon at bounding box center [20, 126] width 17 height 17
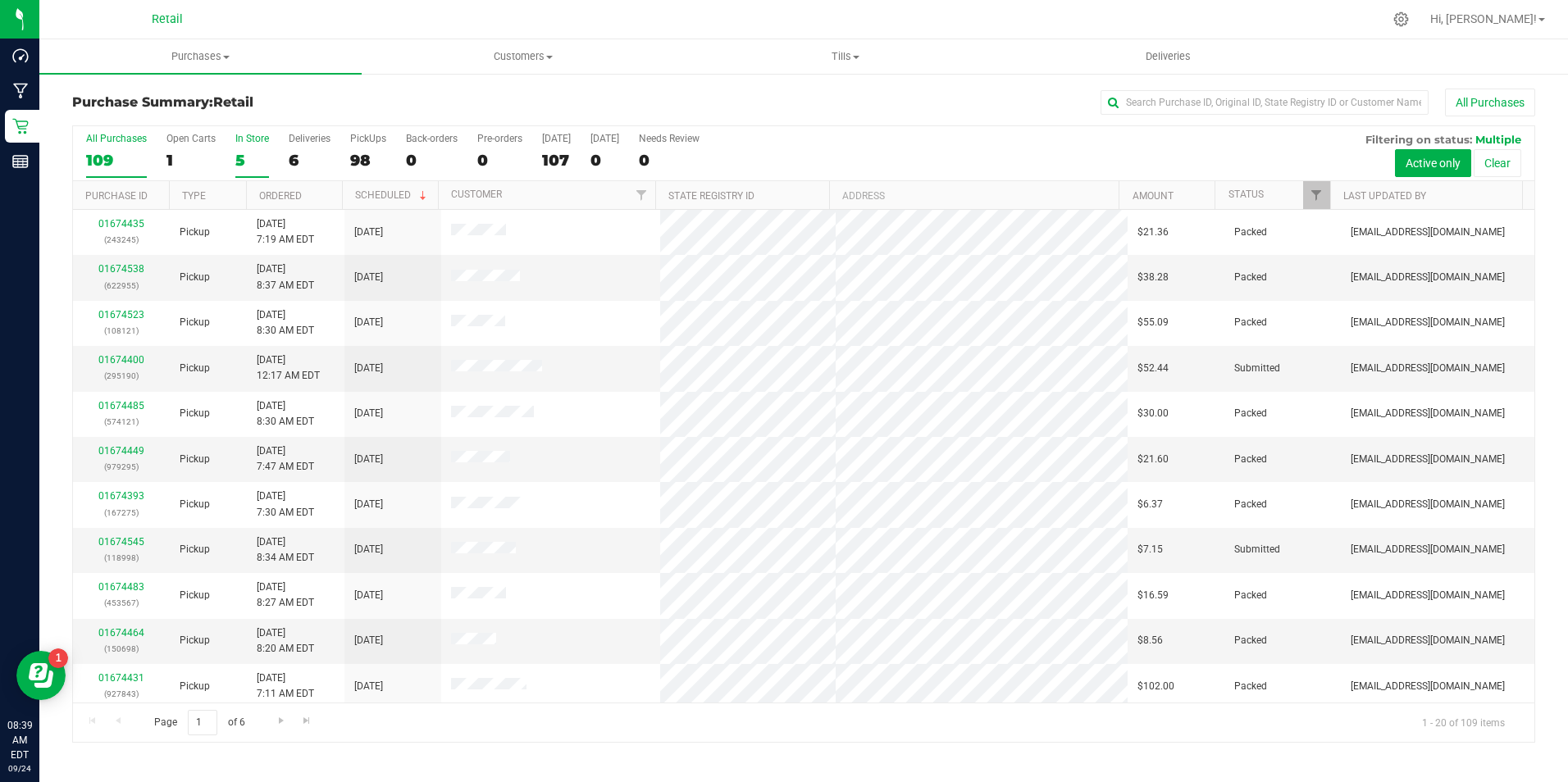
click at [237, 139] on div "In Store" at bounding box center [252, 139] width 34 height 12
click at [0, 0] on input "In Store 5" at bounding box center [0, 0] width 0 height 0
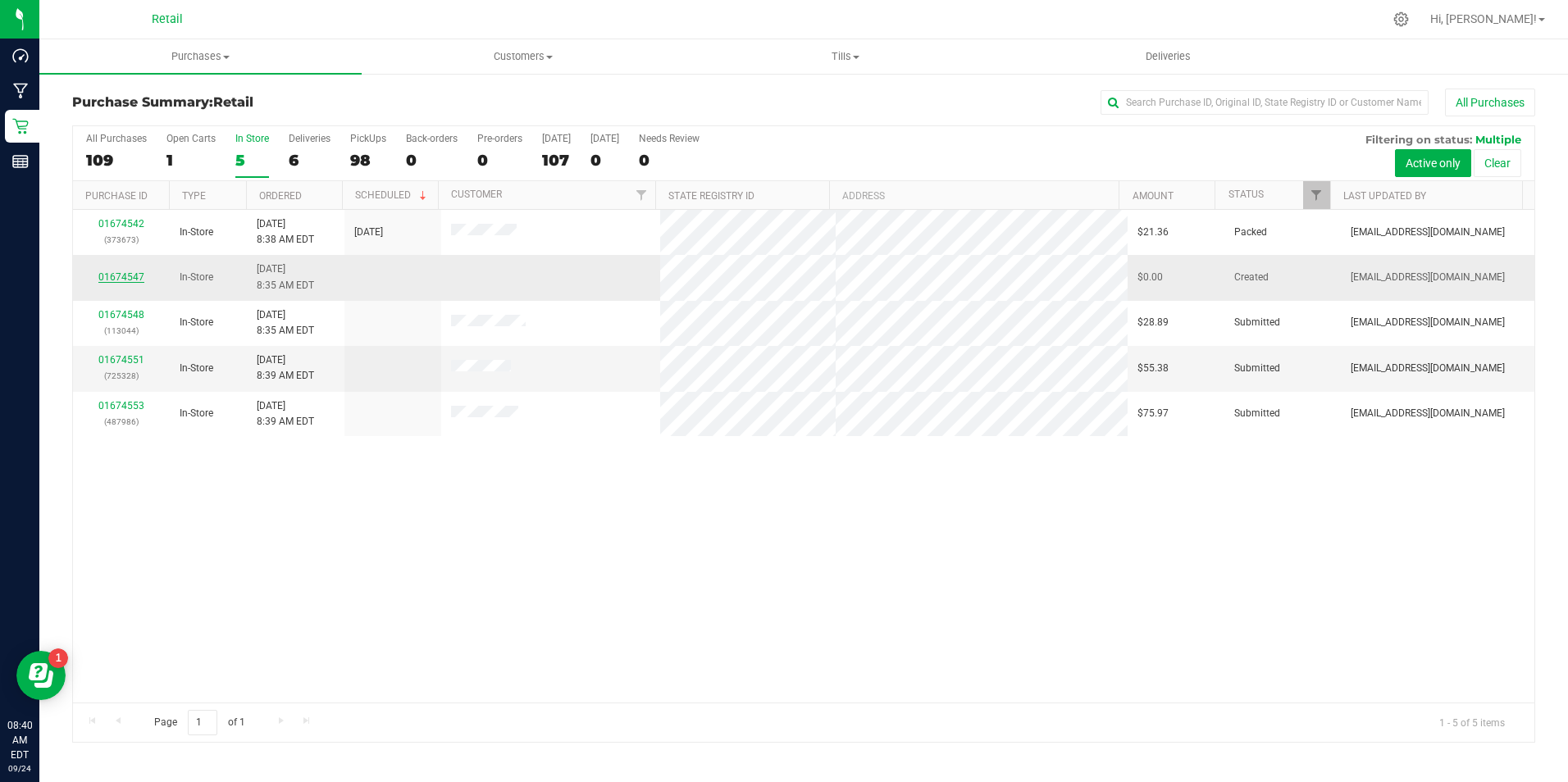
click at [118, 271] on link "01674547" at bounding box center [120, 277] width 46 height 12
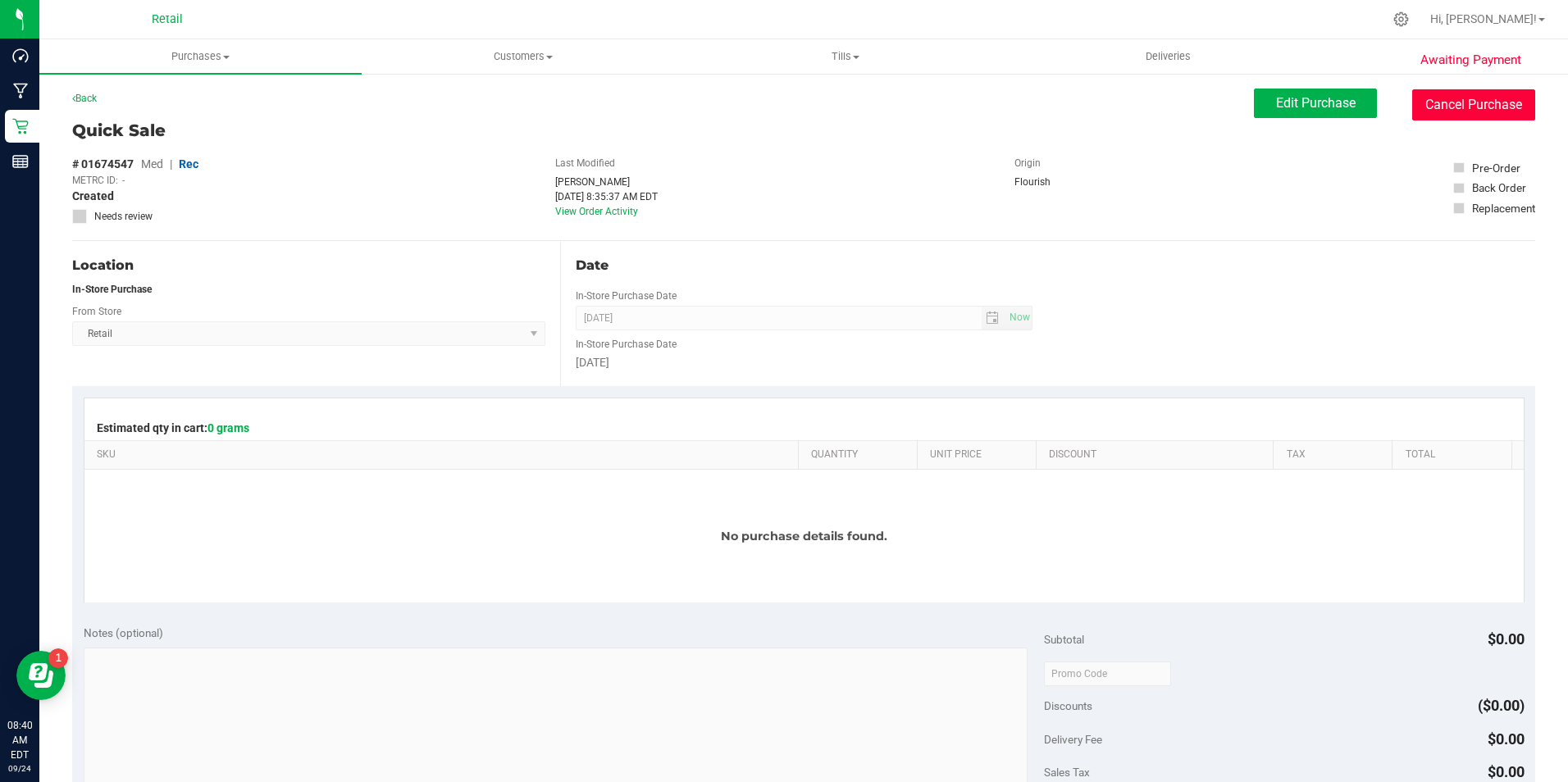
click at [1460, 119] on button "Cancel Purchase" at bounding box center [1473, 105] width 123 height 31
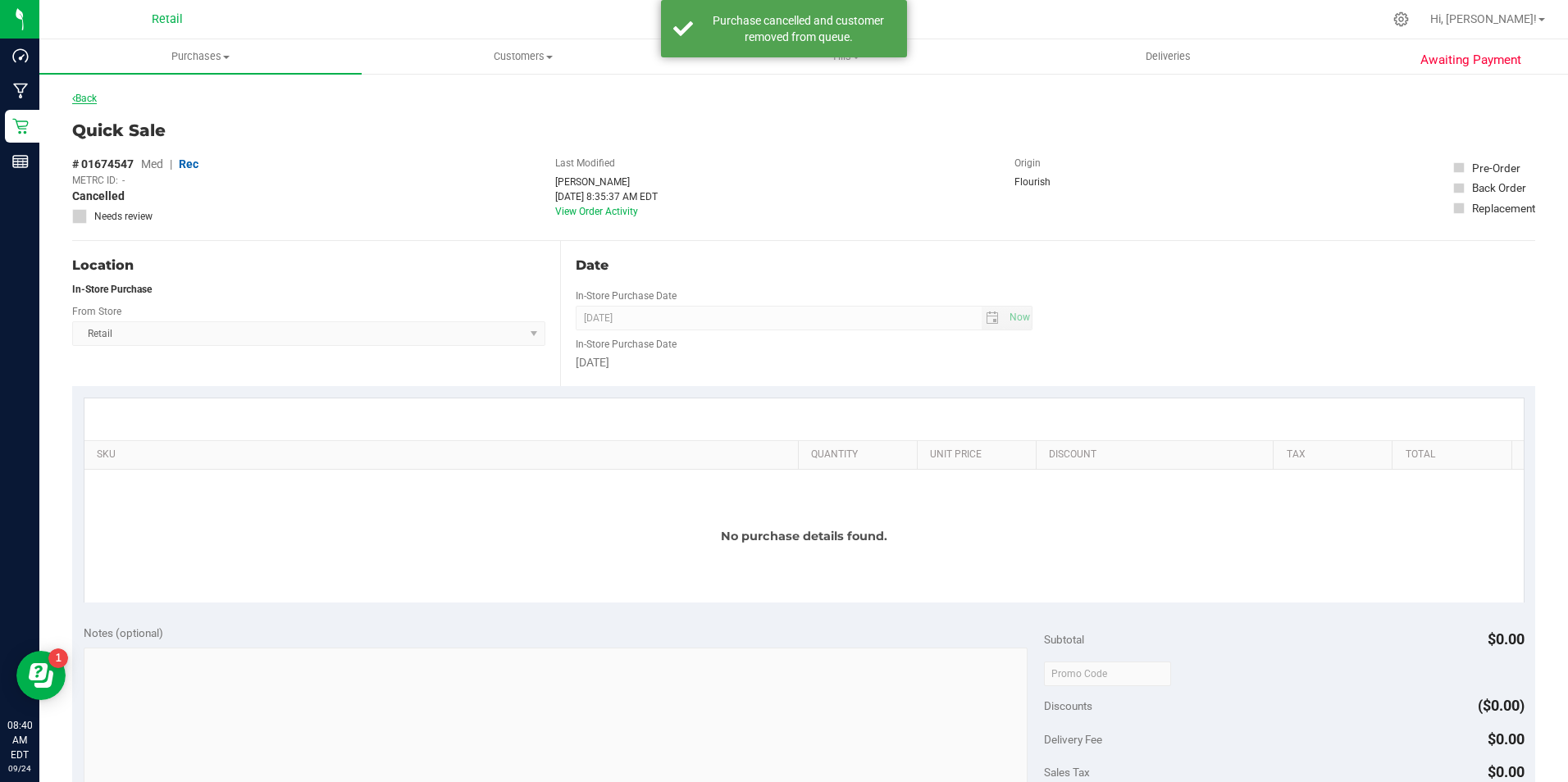
click at [97, 102] on link "Back" at bounding box center [84, 98] width 24 height 12
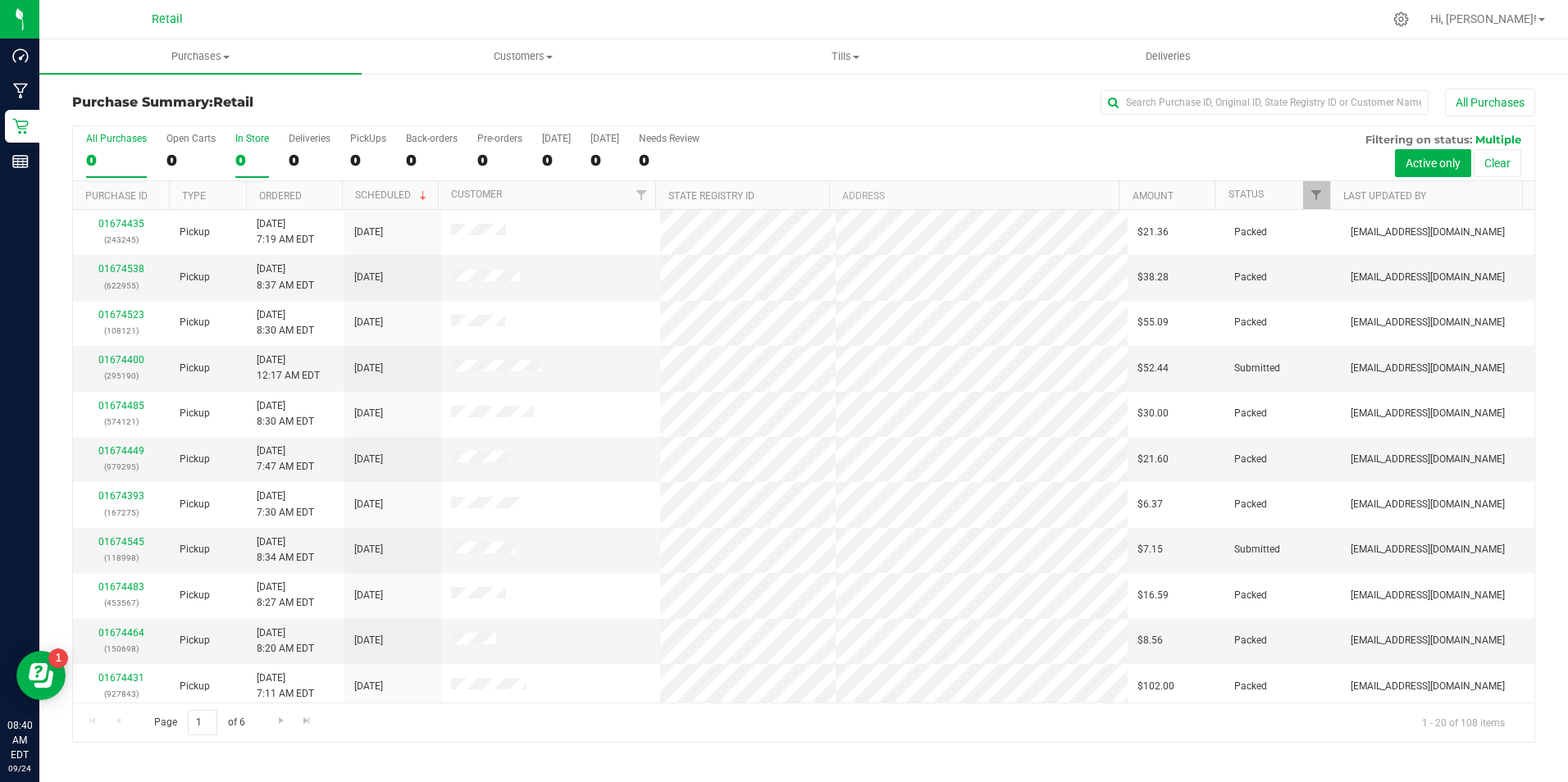
click at [239, 162] on div "0" at bounding box center [252, 159] width 34 height 18
click at [0, 0] on input "In Store 0" at bounding box center [0, 0] width 0 height 0
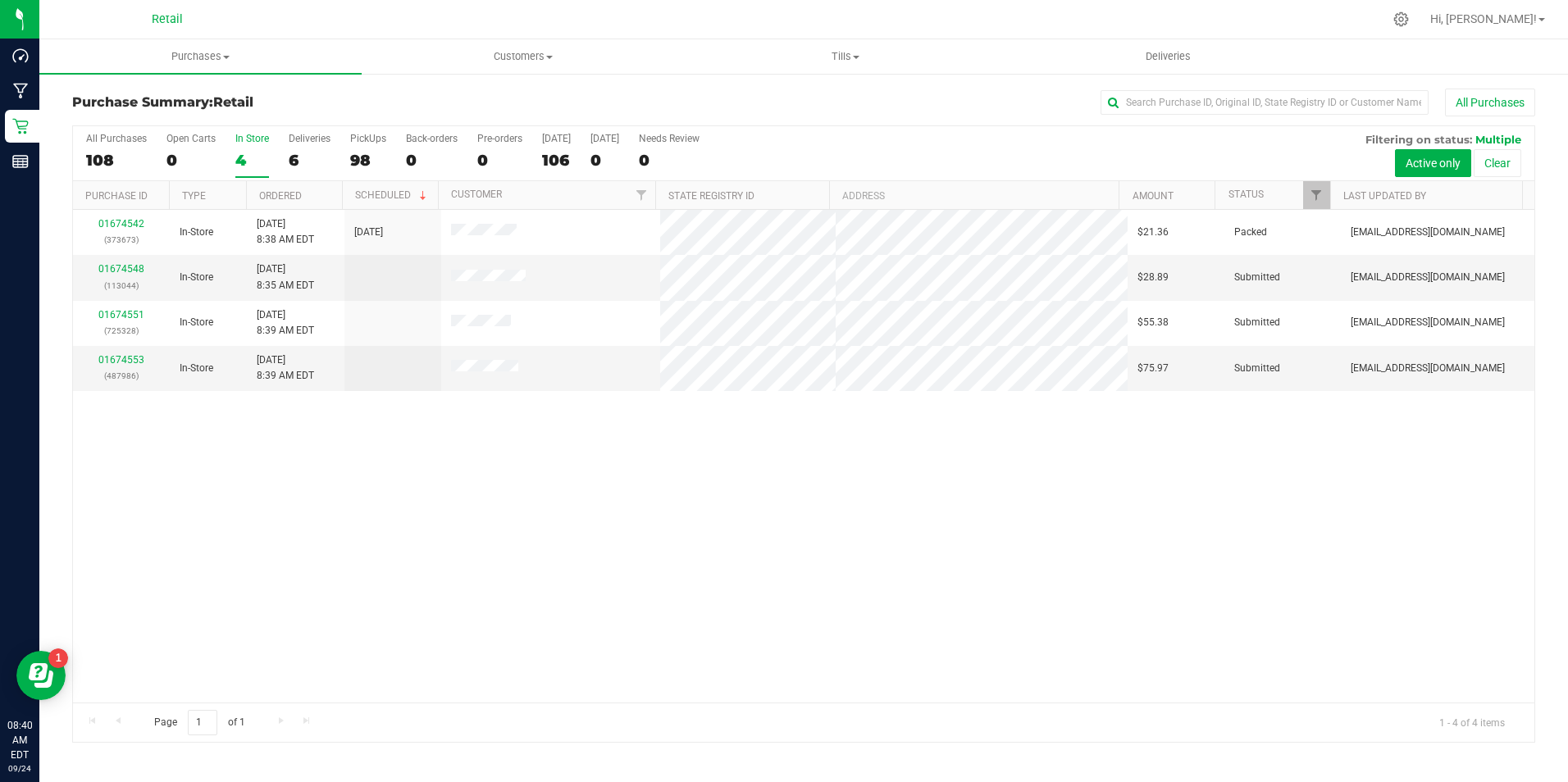
click at [250, 151] on div "4" at bounding box center [252, 159] width 34 height 18
click at [0, 0] on input "In Store 4" at bounding box center [0, 0] width 0 height 0
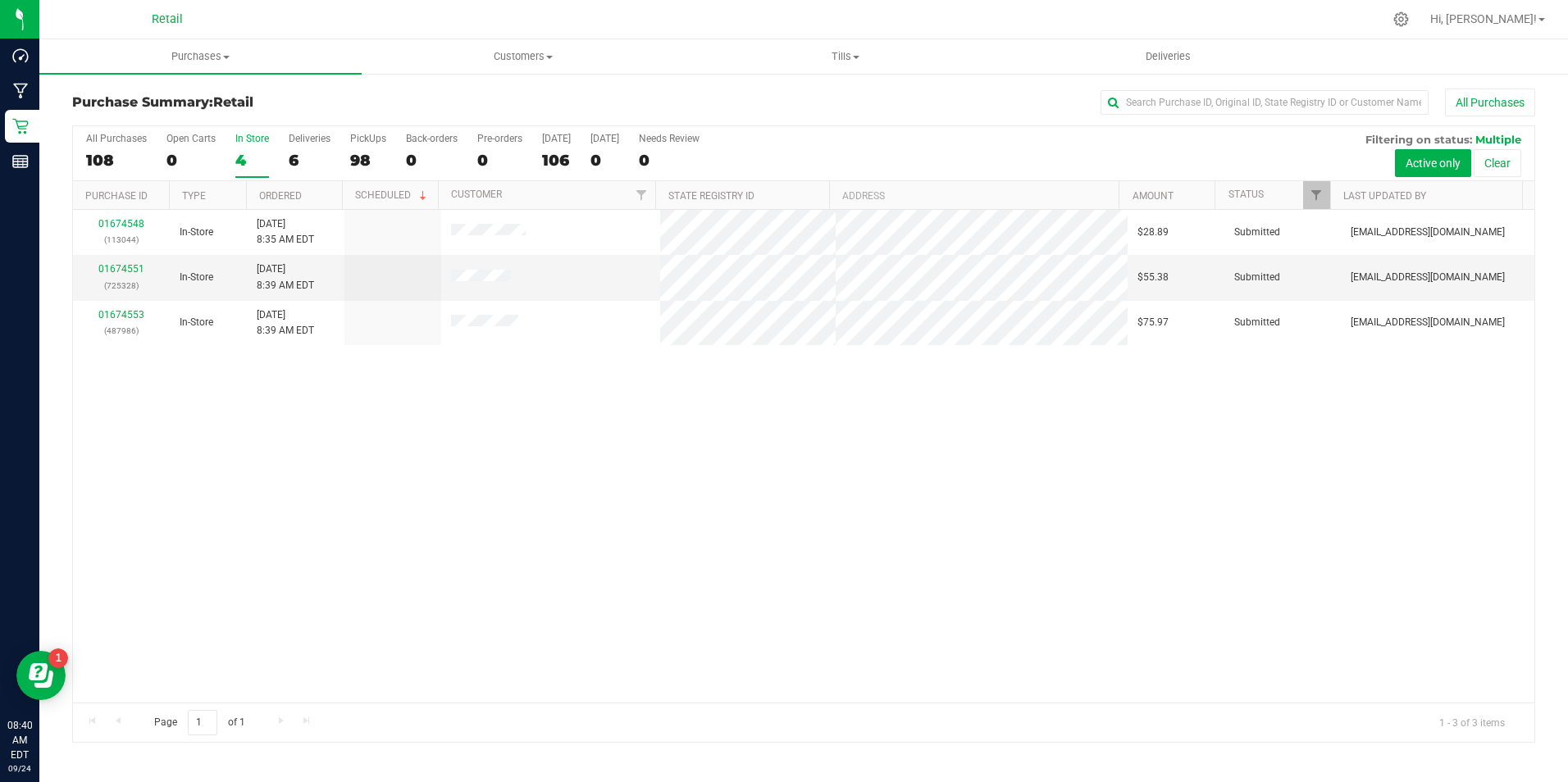
click at [249, 152] on div "4" at bounding box center [252, 159] width 34 height 18
click at [0, 0] on input "In Store 4" at bounding box center [0, 0] width 0 height 0
click at [249, 151] on div "4" at bounding box center [252, 159] width 34 height 18
click at [0, 0] on input "In Store 4" at bounding box center [0, 0] width 0 height 0
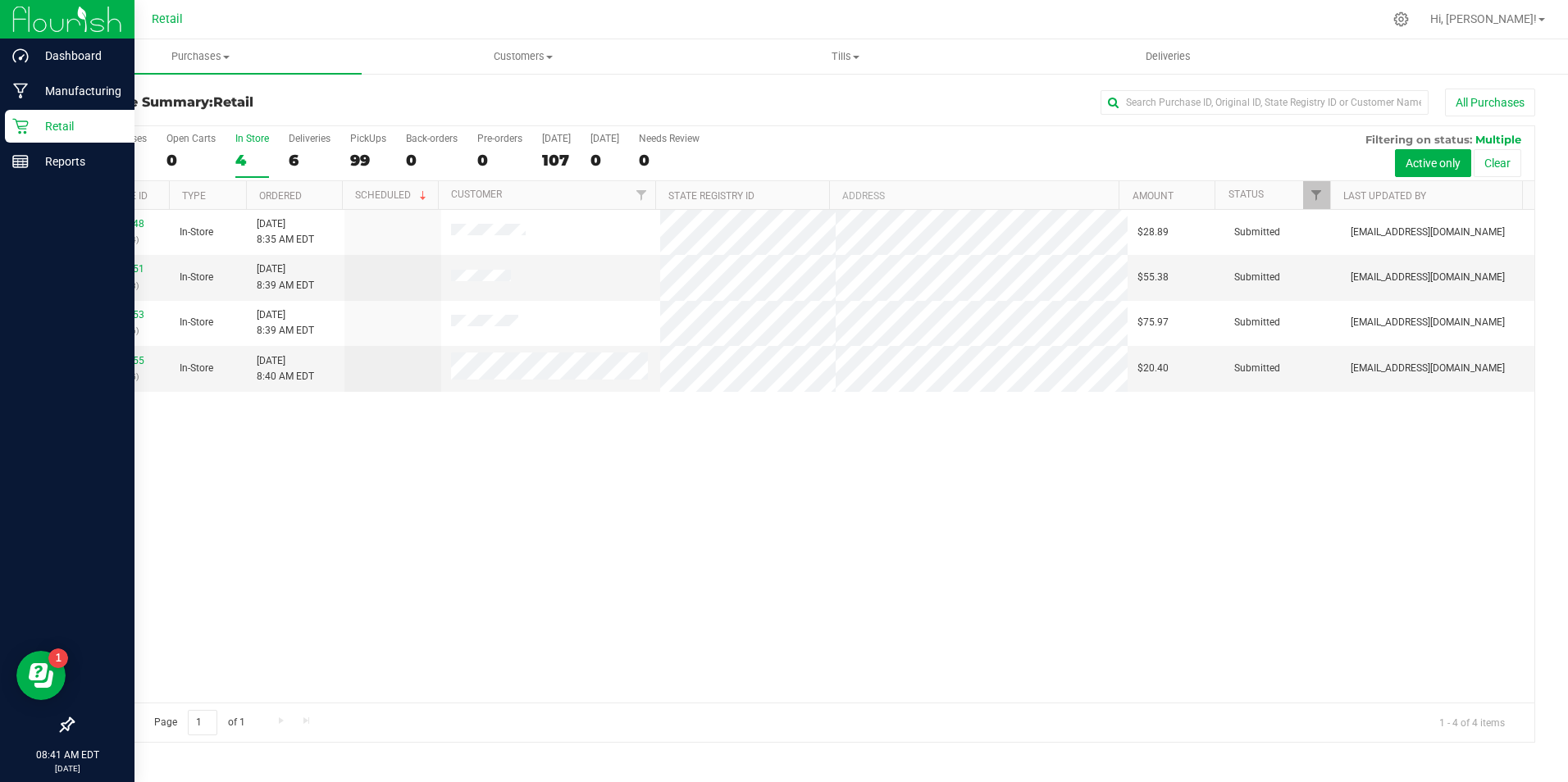
click at [23, 114] on div "Retail" at bounding box center [69, 126] width 129 height 33
click at [39, 121] on p "Retail" at bounding box center [78, 126] width 98 height 19
